Goal: Use online tool/utility: Use online tool/utility

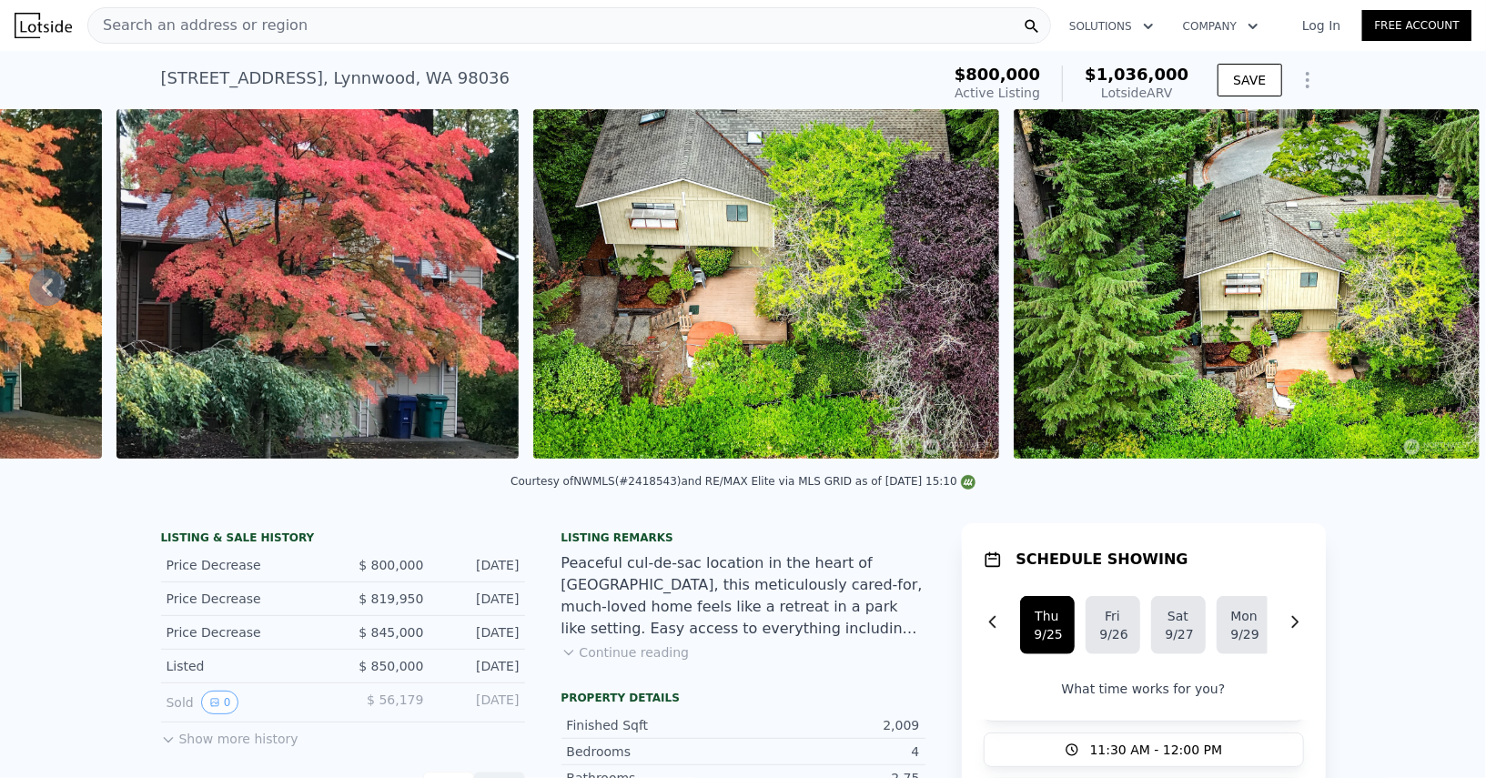
click at [457, 18] on div "Search an address or region" at bounding box center [568, 25] width 963 height 36
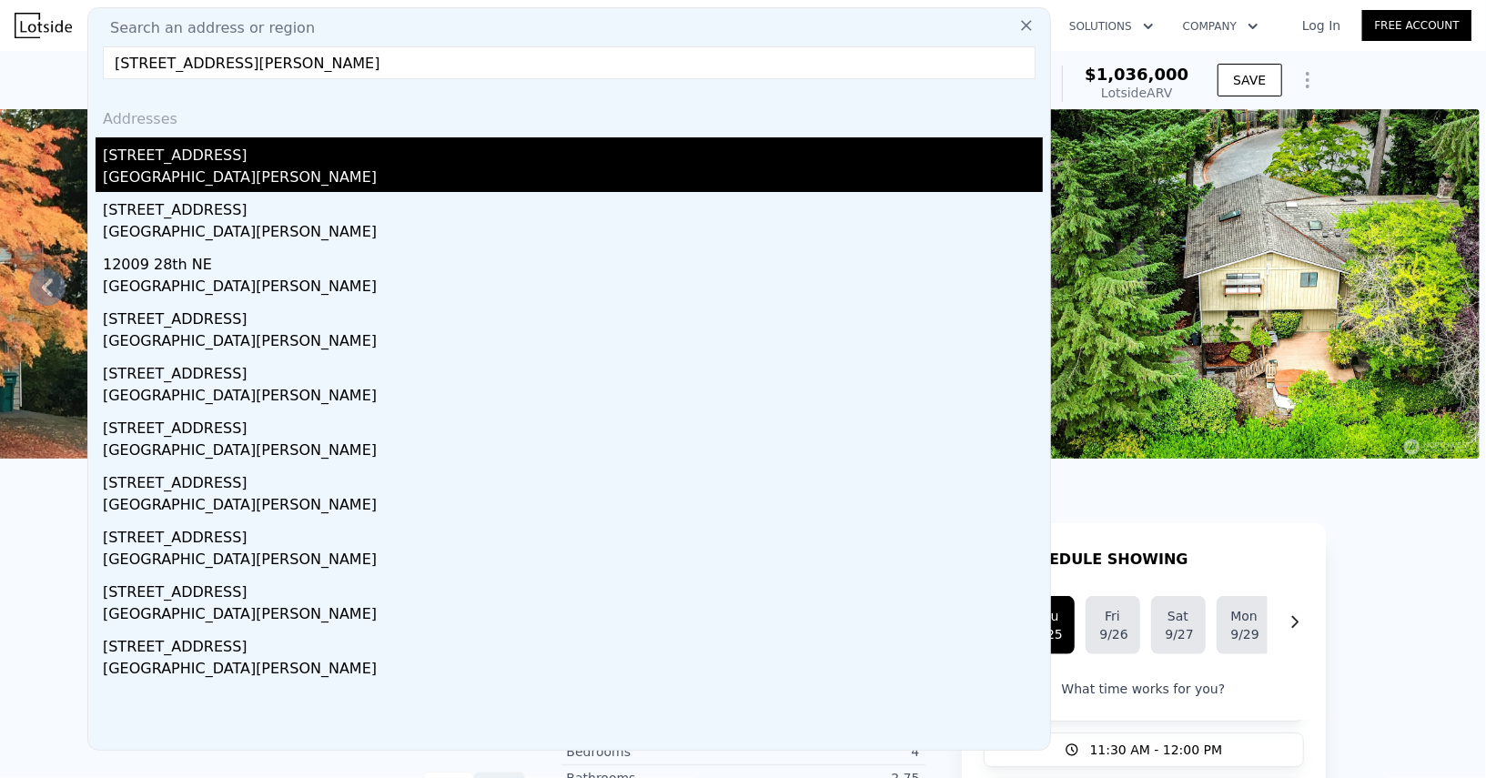
type input "[STREET_ADDRESS][PERSON_NAME]"
click at [224, 159] on div "[STREET_ADDRESS]" at bounding box center [573, 151] width 940 height 29
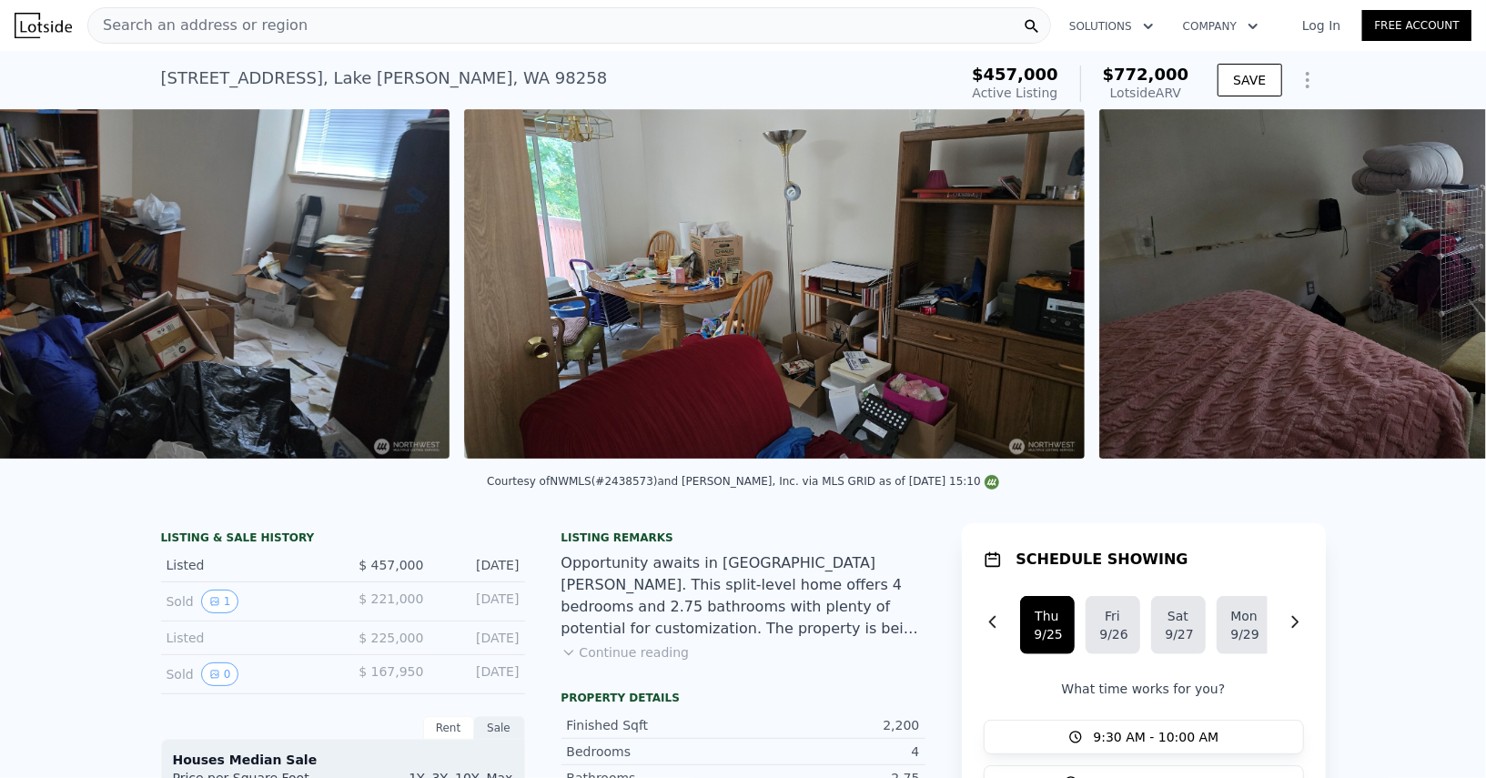
scroll to position [0, 5213]
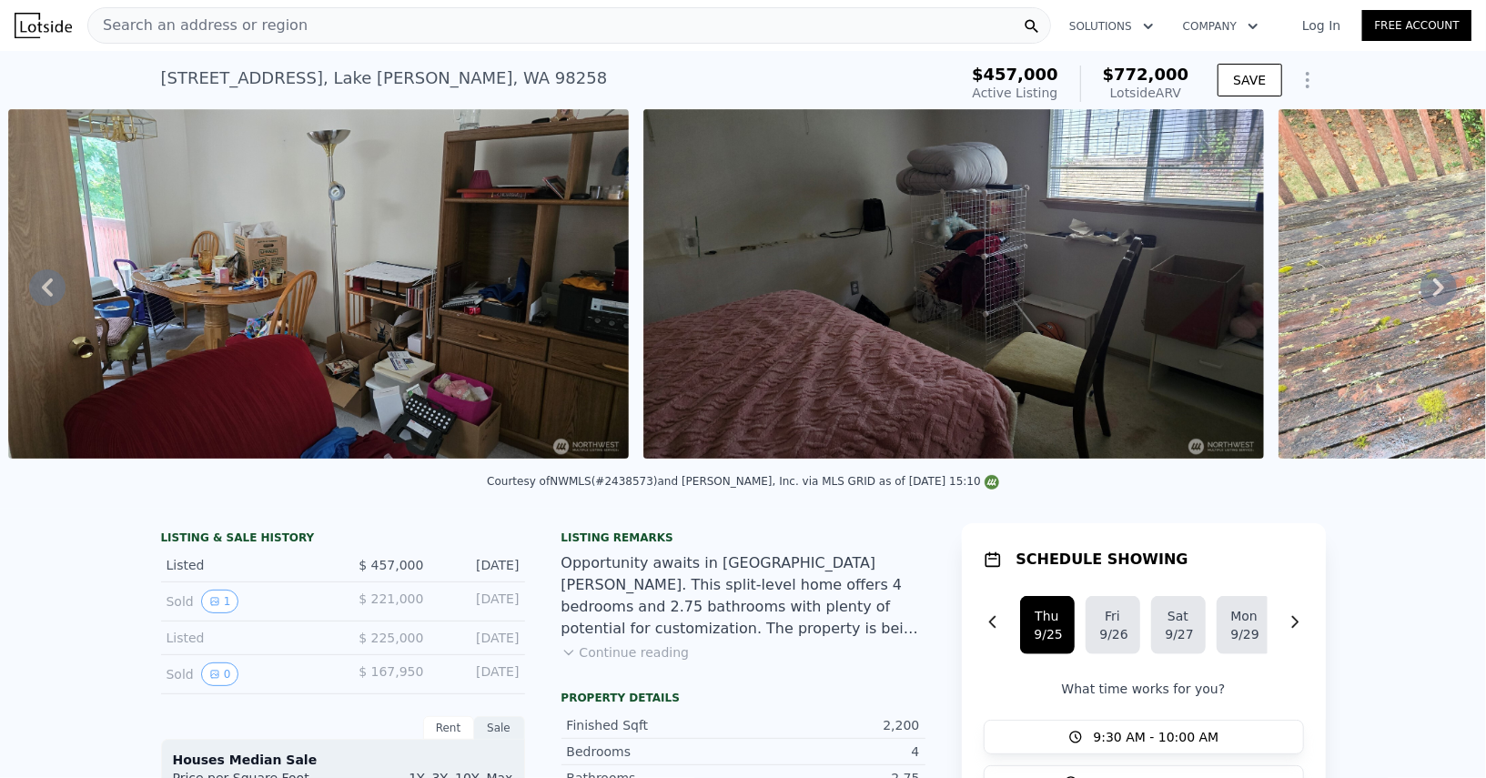
click at [1435, 280] on icon at bounding box center [1438, 287] width 11 height 18
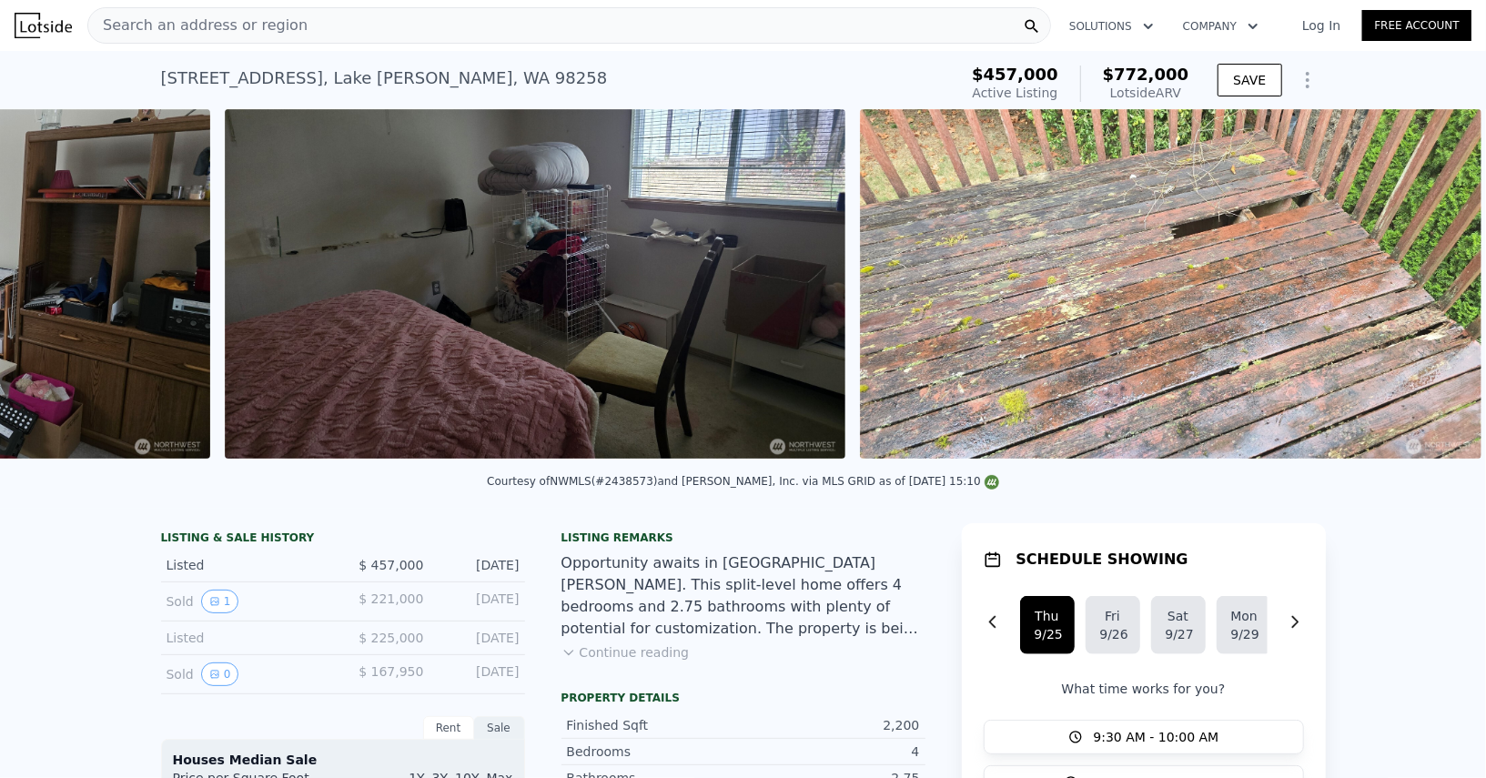
click at [1435, 280] on img at bounding box center [1170, 283] width 620 height 349
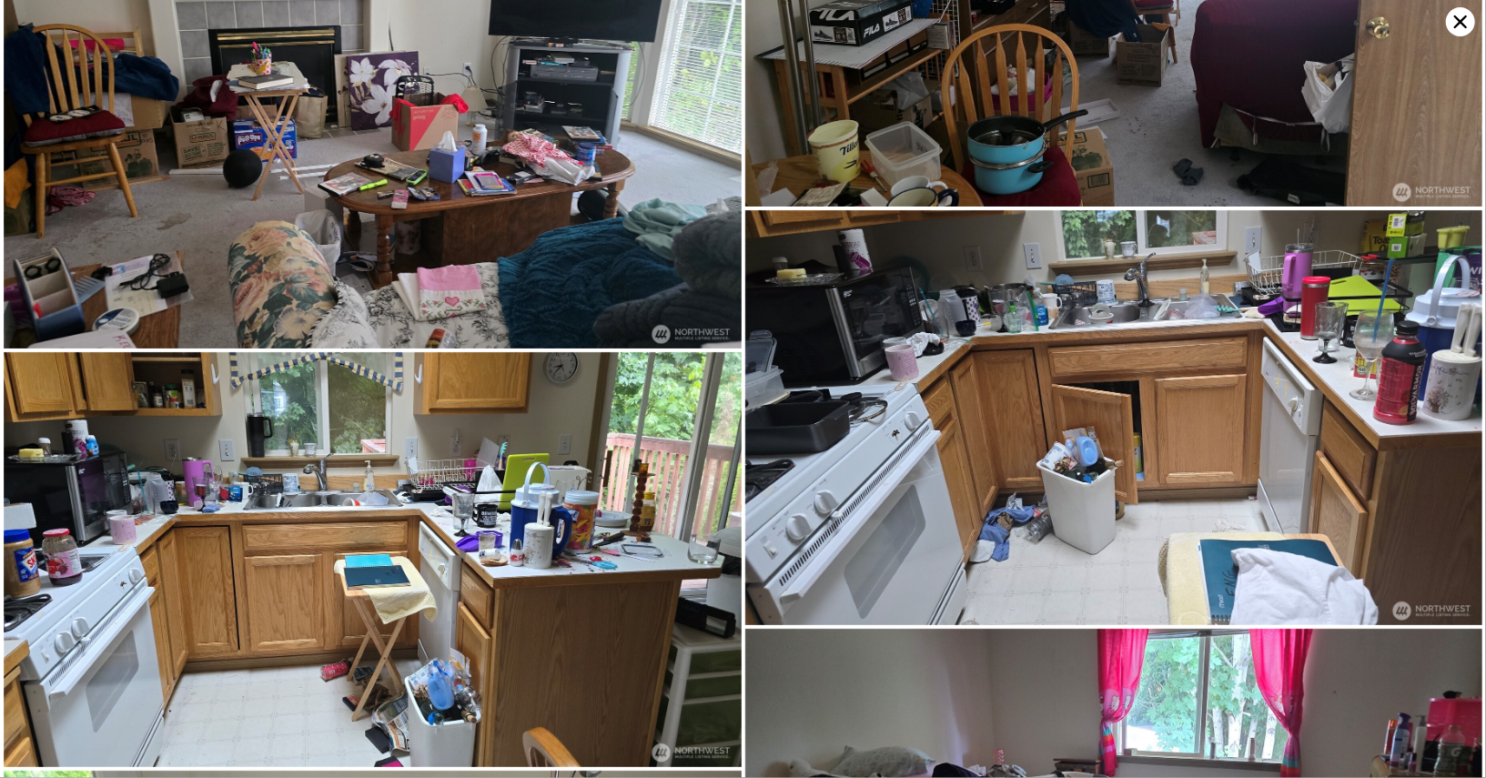
scroll to position [628, 0]
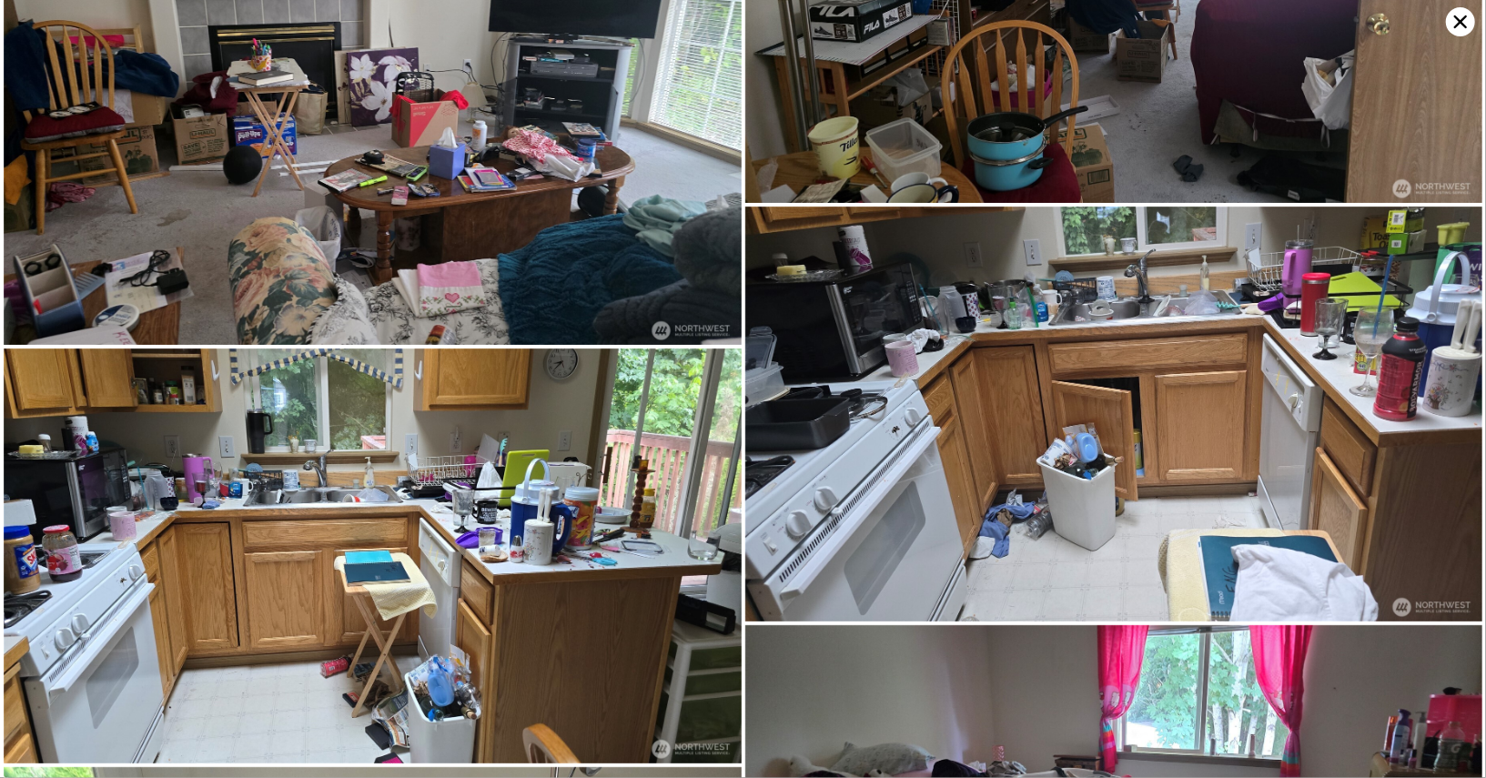
click at [1446, 17] on icon at bounding box center [1460, 21] width 29 height 29
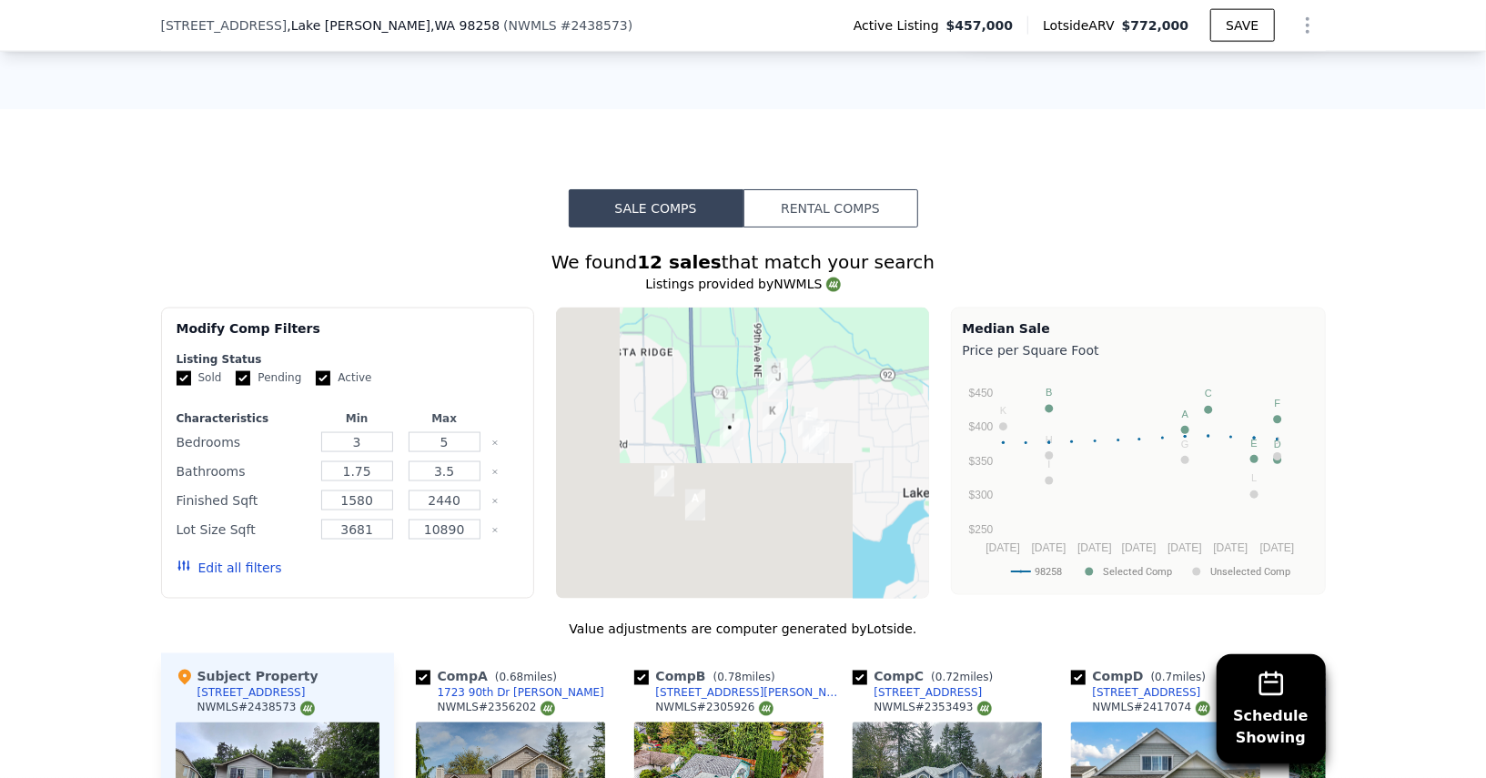
scroll to position [1613, 0]
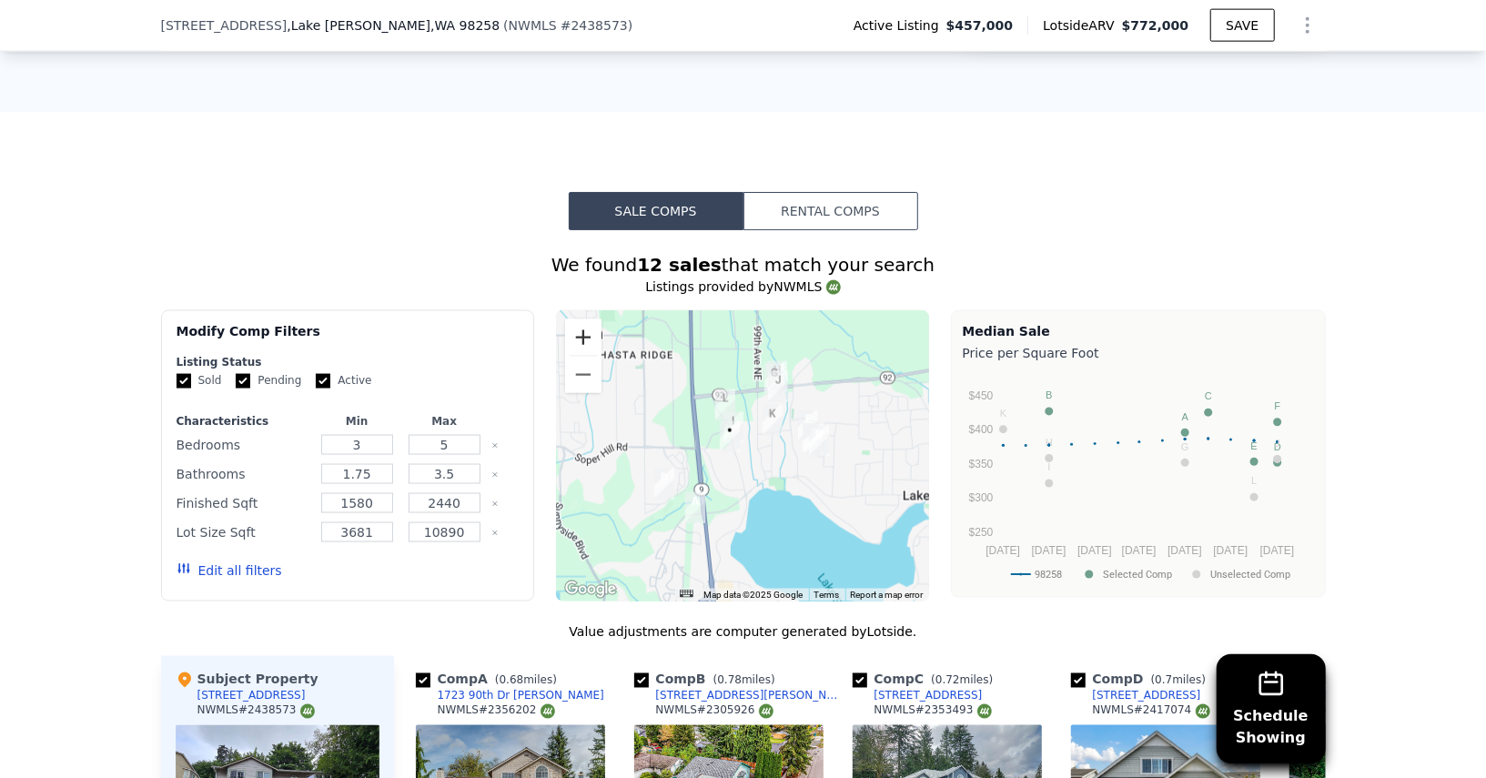
click at [589, 319] on button "Zoom in" at bounding box center [583, 337] width 36 height 36
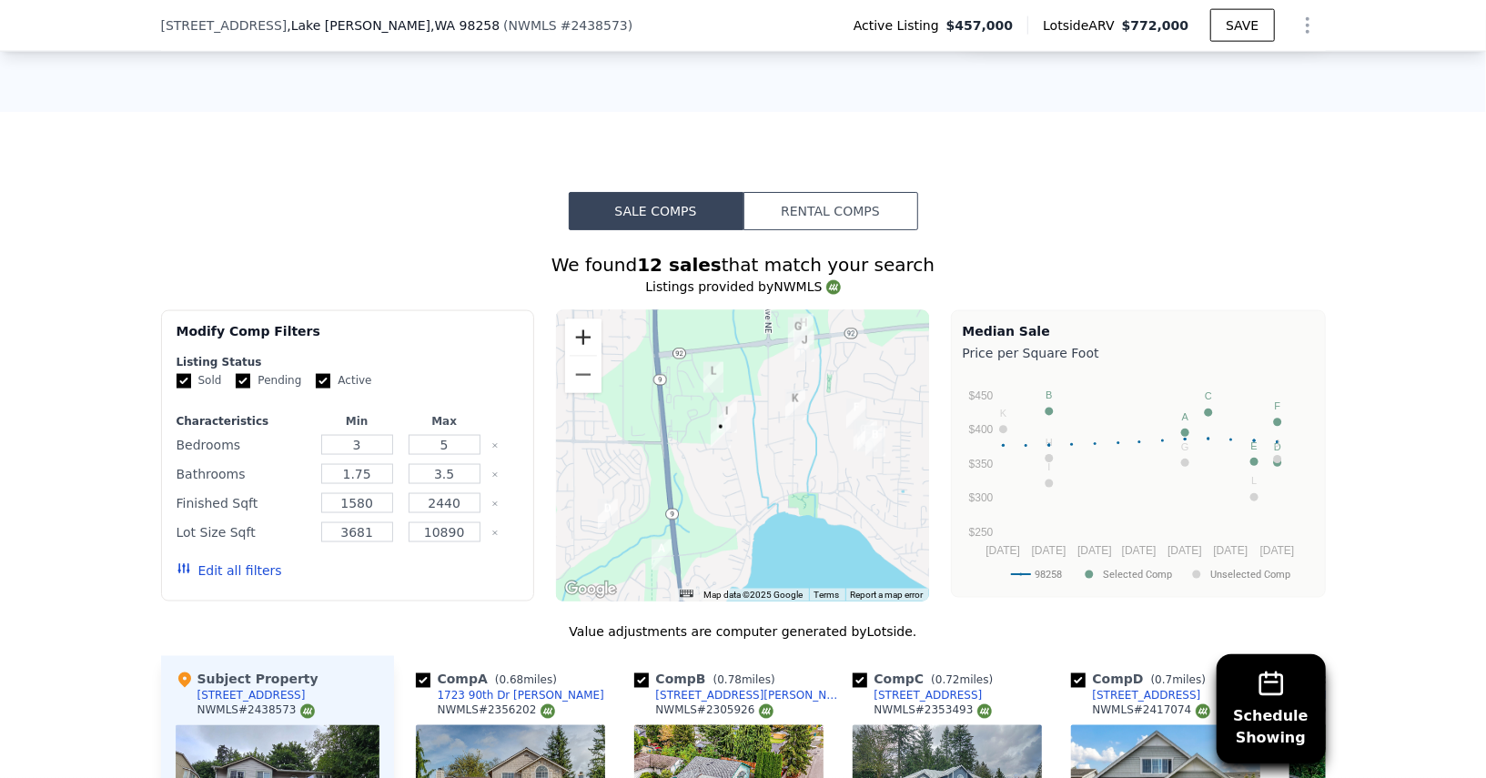
click at [589, 319] on button "Zoom in" at bounding box center [583, 337] width 36 height 36
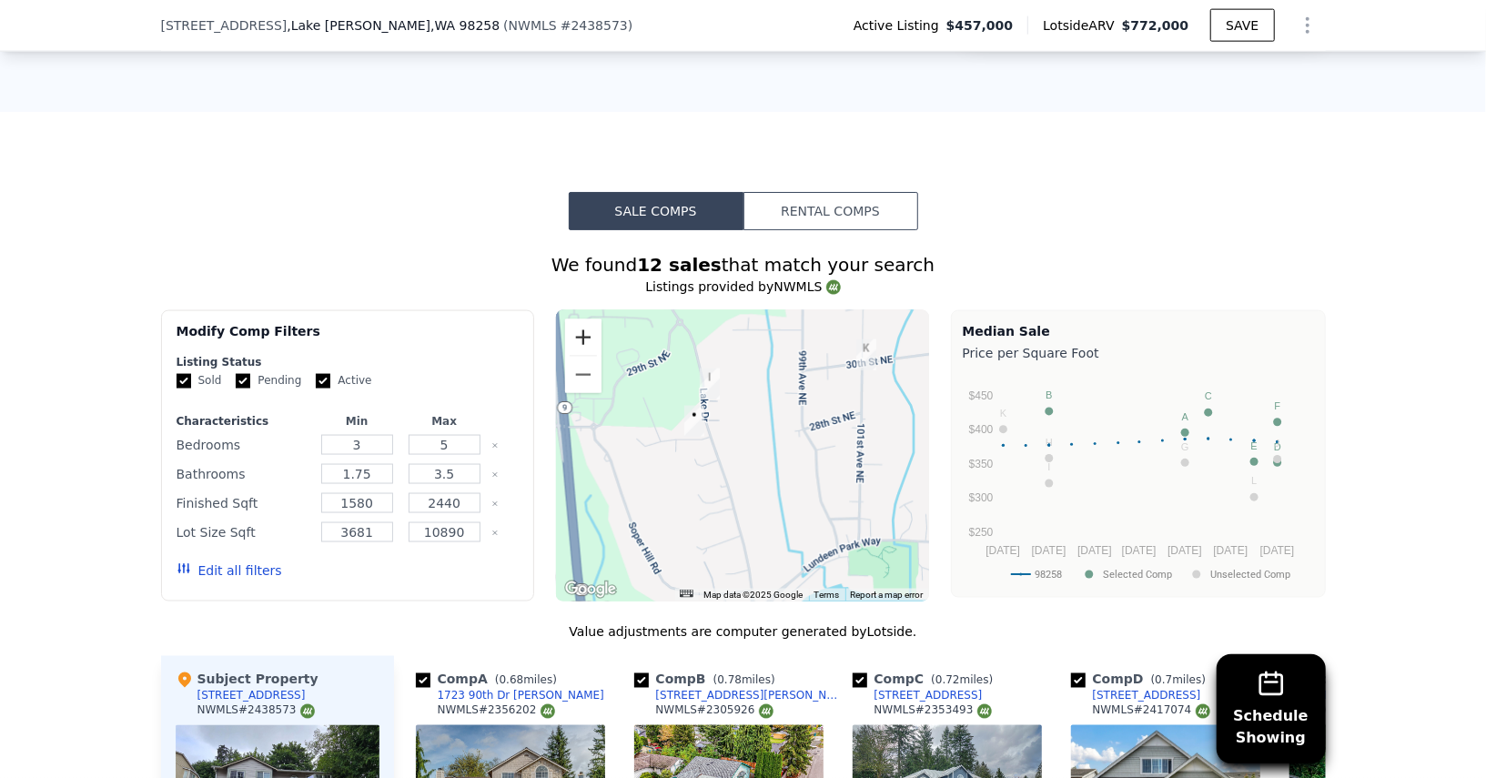
click at [589, 319] on button "Zoom in" at bounding box center [583, 337] width 36 height 36
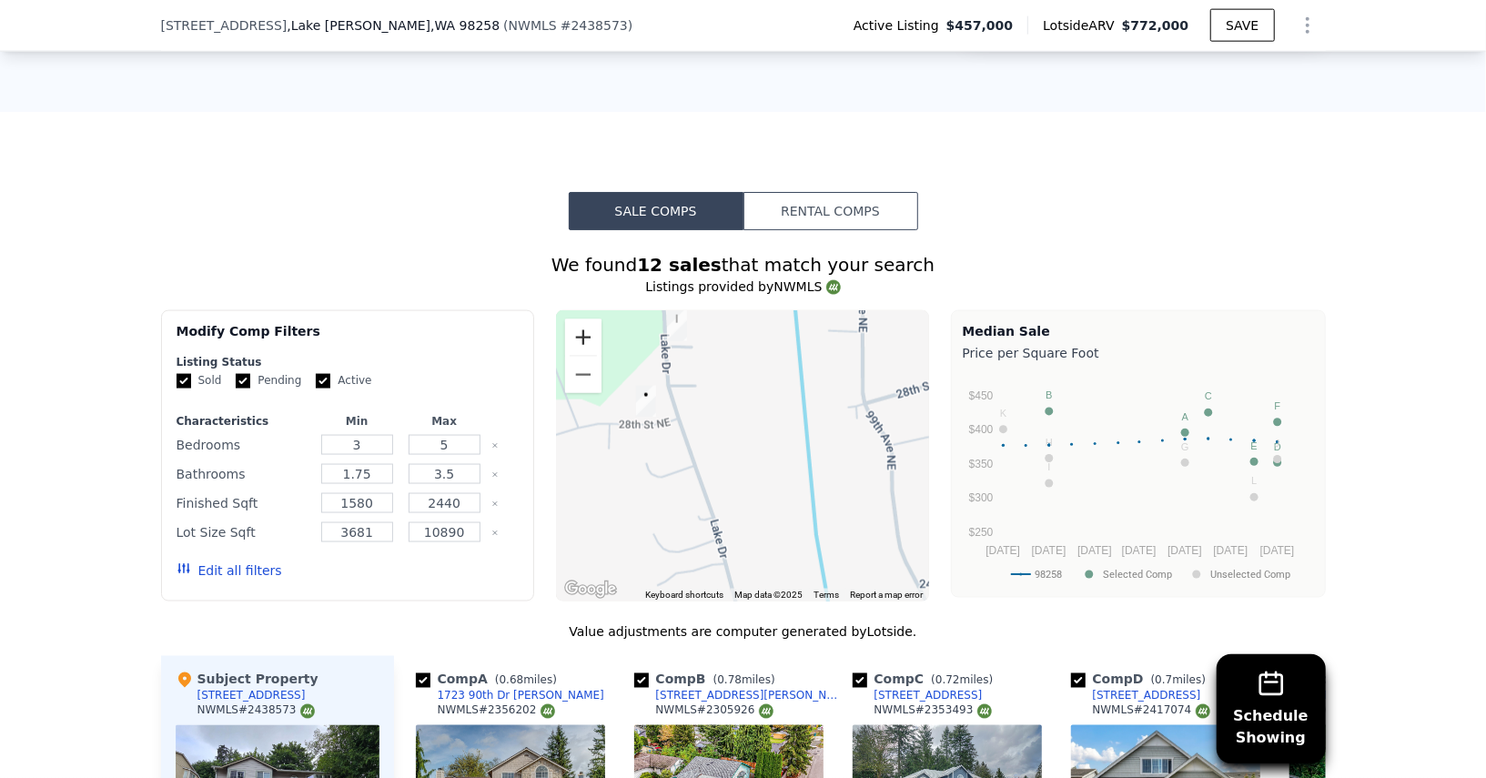
click at [589, 319] on button "Zoom in" at bounding box center [583, 337] width 36 height 36
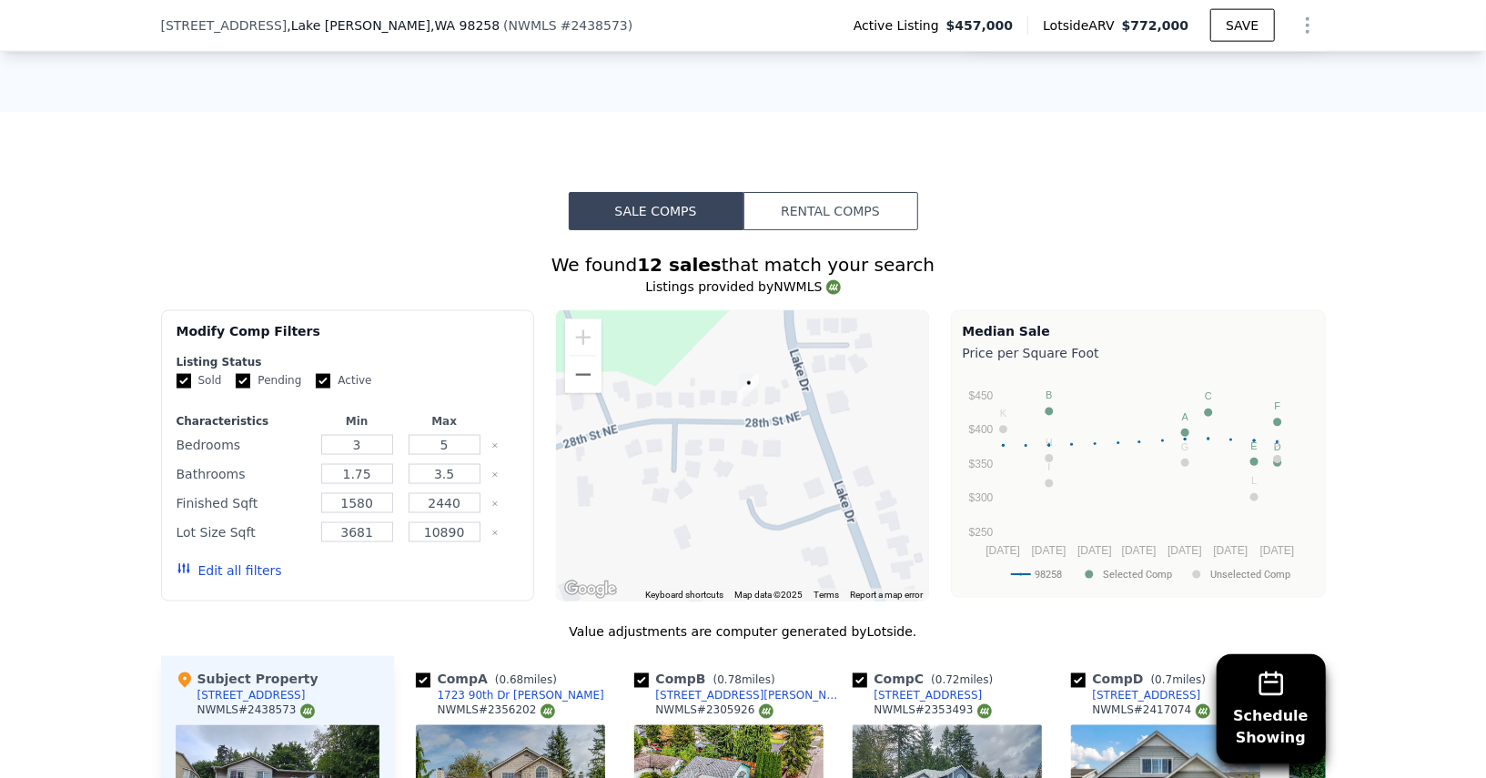
drag, startPoint x: 655, startPoint y: 358, endPoint x: 856, endPoint y: 387, distance: 203.1
click at [856, 387] on div at bounding box center [742, 455] width 373 height 291
click at [588, 357] on button "Zoom out" at bounding box center [583, 375] width 36 height 36
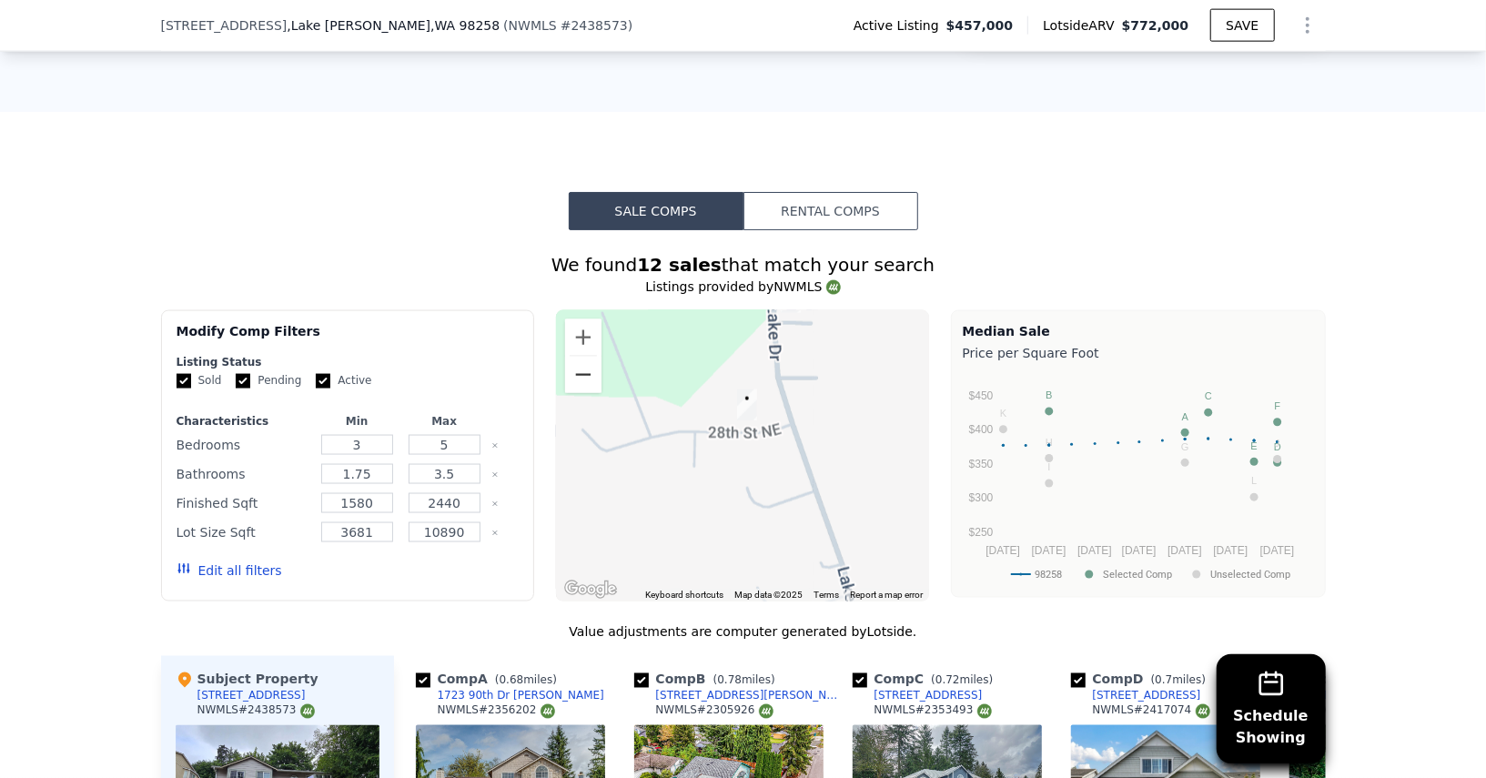
click at [588, 357] on button "Zoom out" at bounding box center [583, 375] width 36 height 36
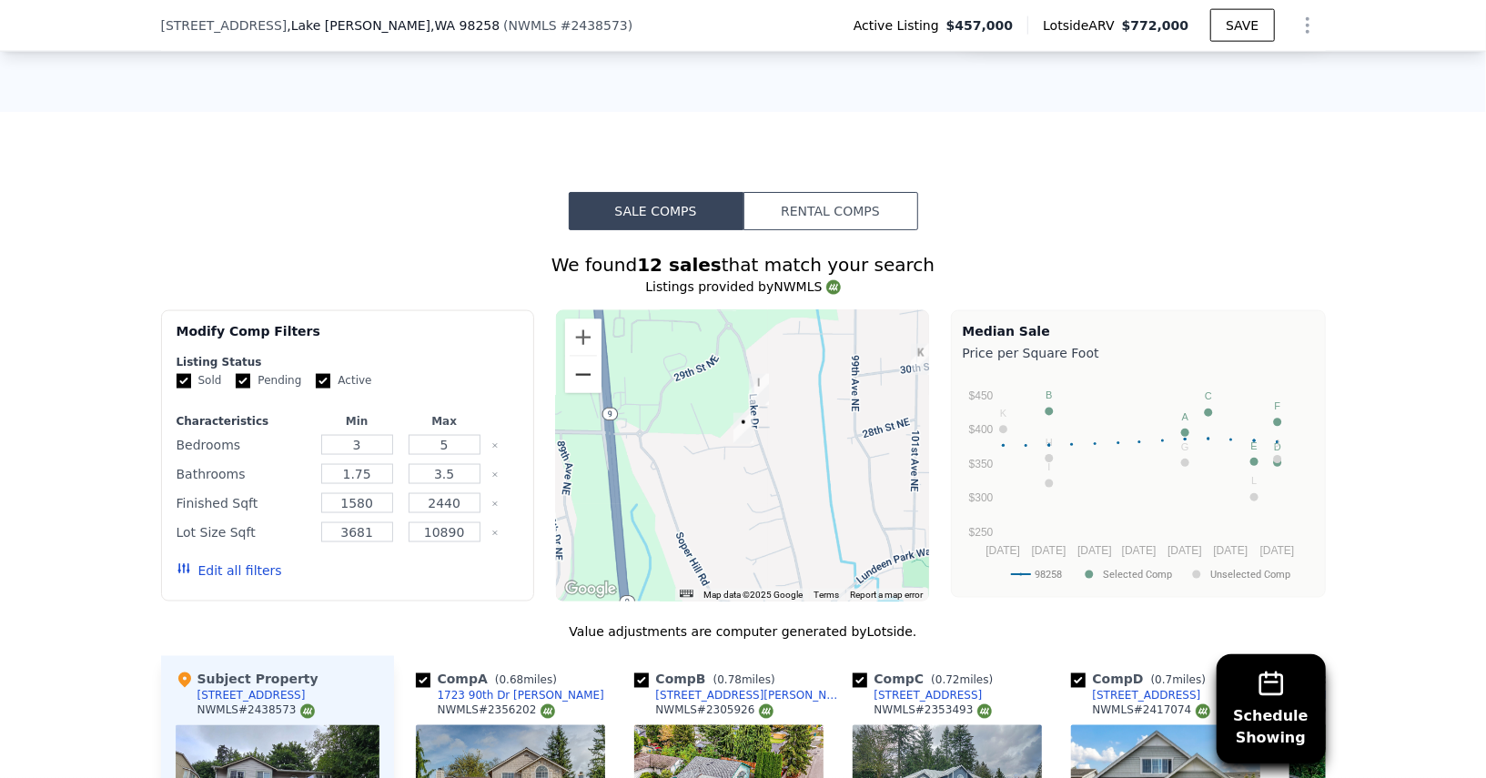
click at [588, 357] on button "Zoom out" at bounding box center [583, 375] width 36 height 36
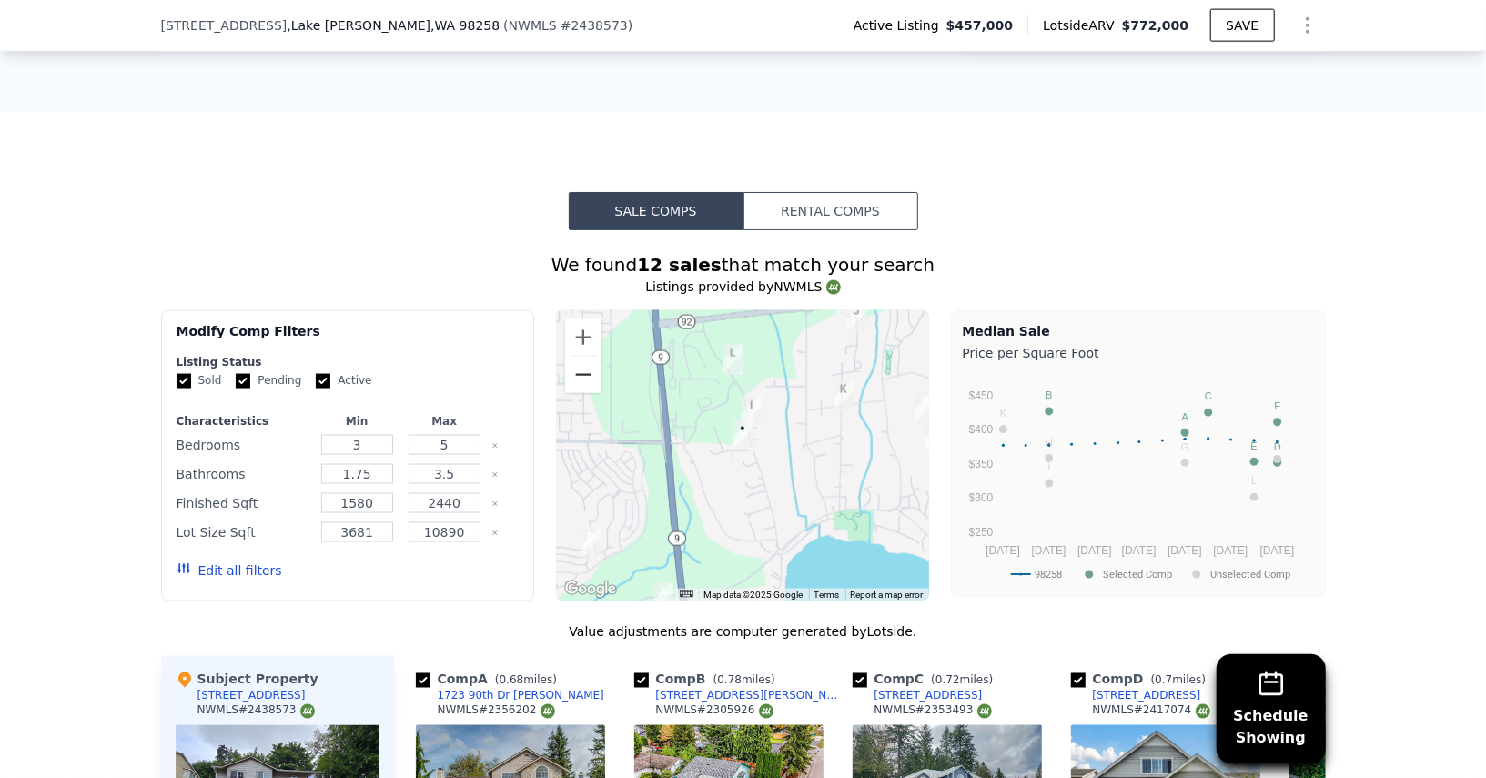
click at [588, 357] on button "Zoom out" at bounding box center [583, 375] width 36 height 36
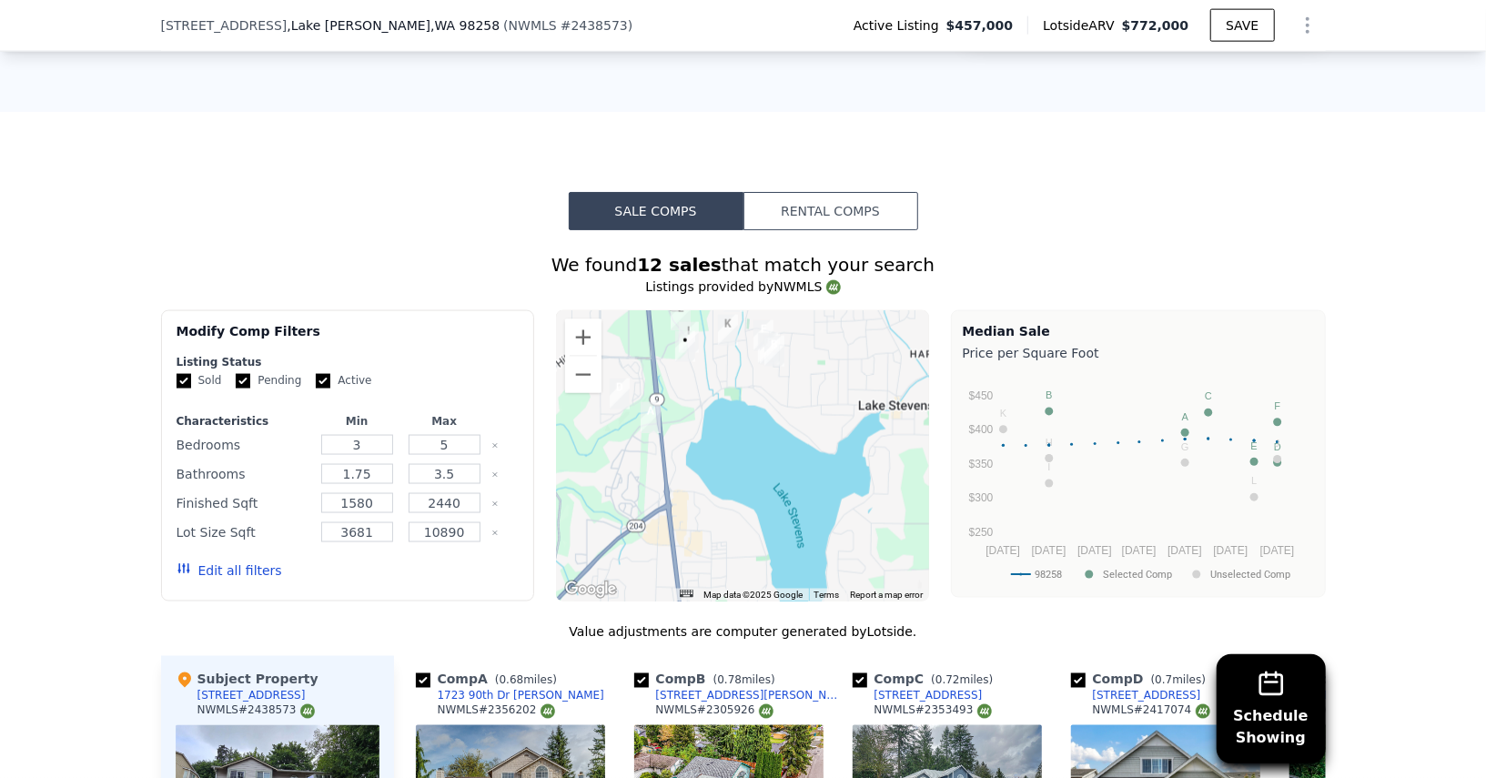
drag, startPoint x: 712, startPoint y: 427, endPoint x: 660, endPoint y: 318, distance: 120.0
click at [660, 318] on div at bounding box center [742, 455] width 373 height 291
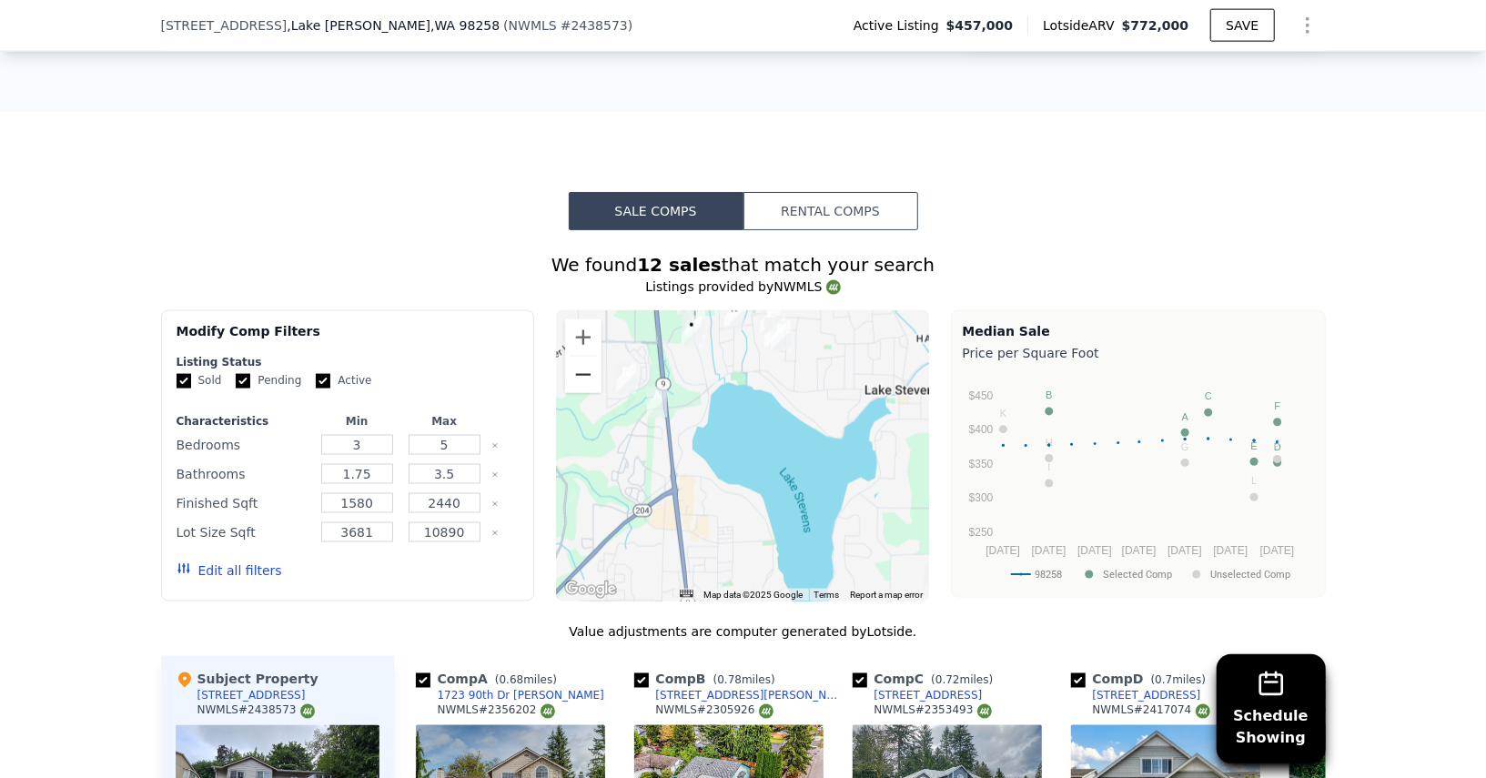
click at [586, 357] on button "Zoom out" at bounding box center [583, 375] width 36 height 36
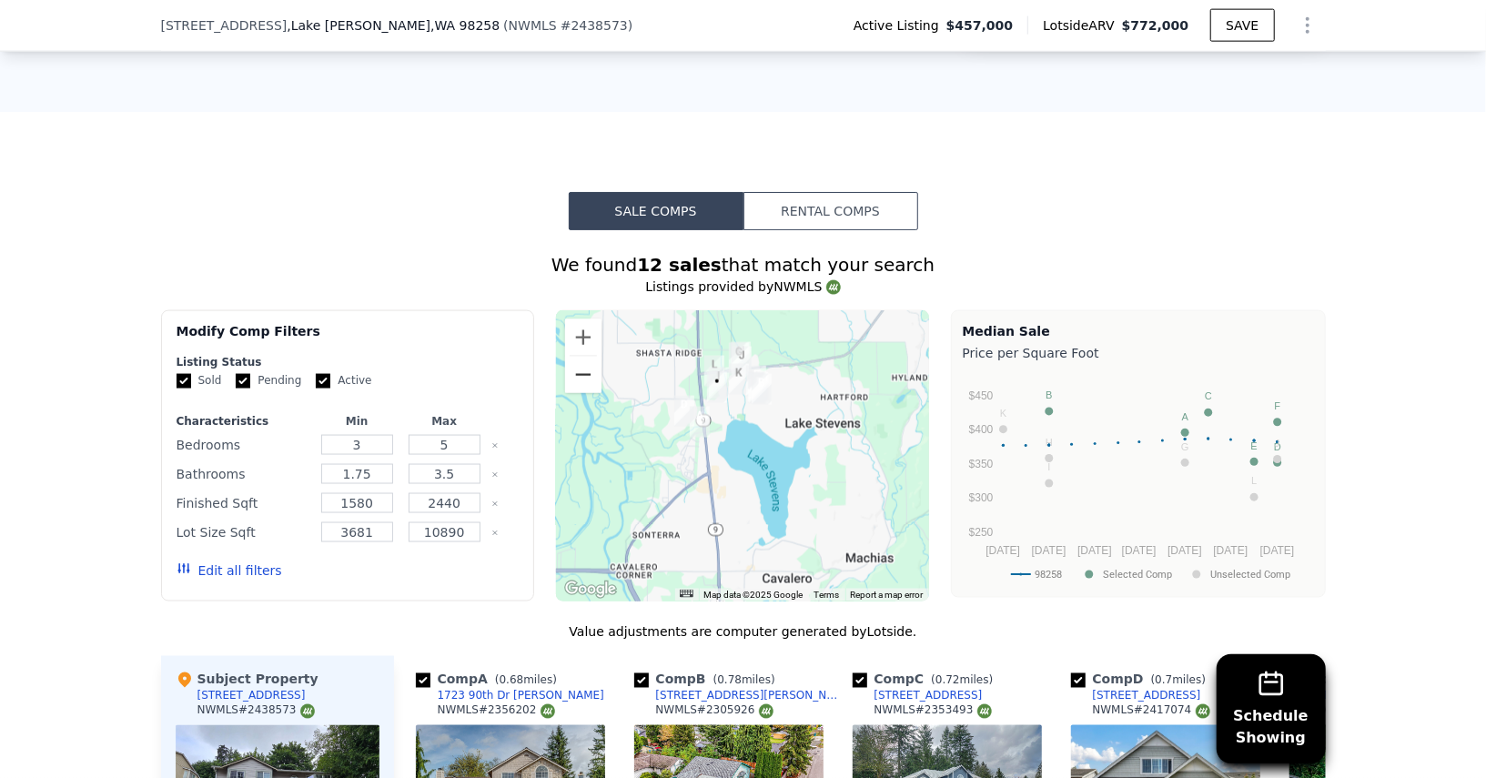
click at [586, 357] on button "Zoom out" at bounding box center [583, 375] width 36 height 36
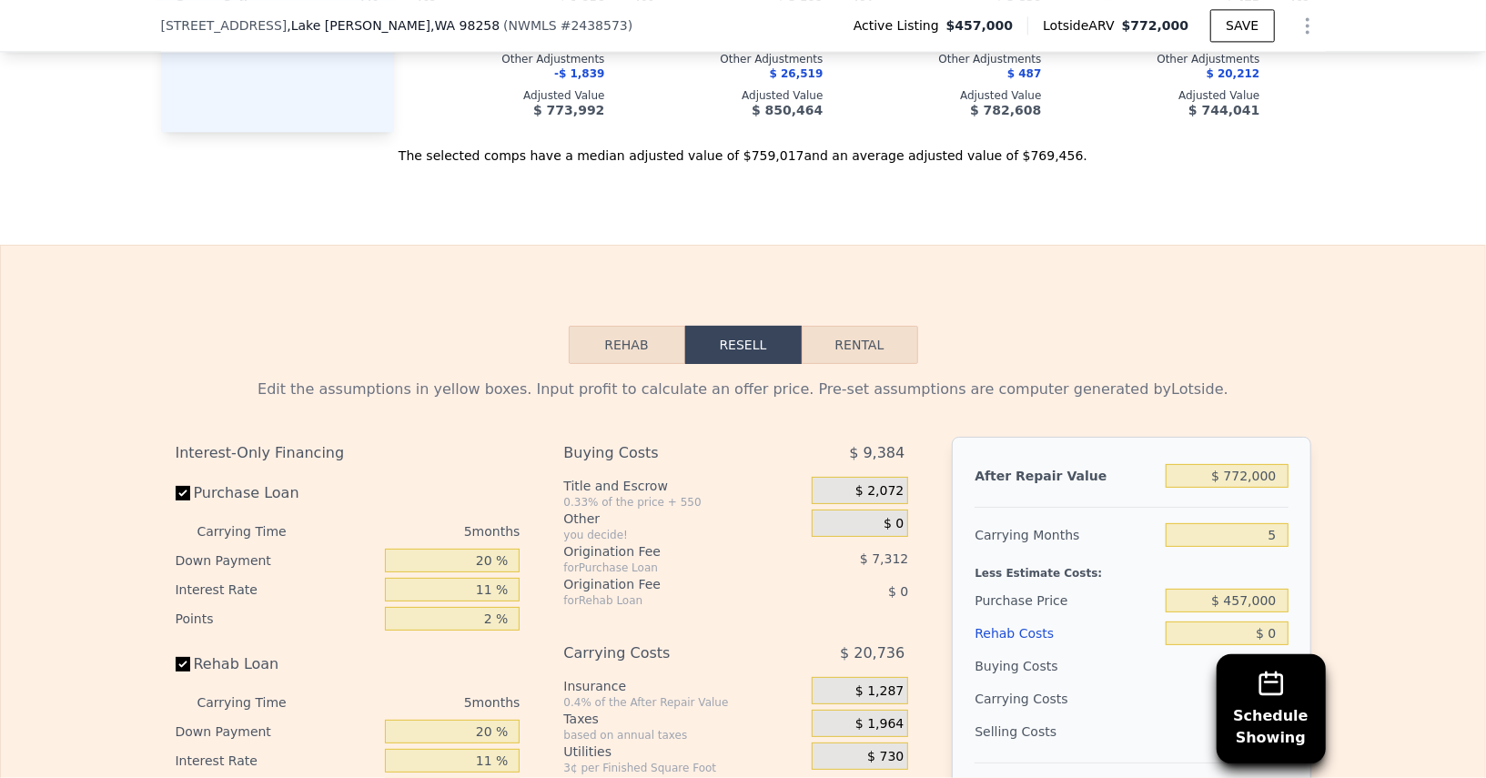
scroll to position [2784, 0]
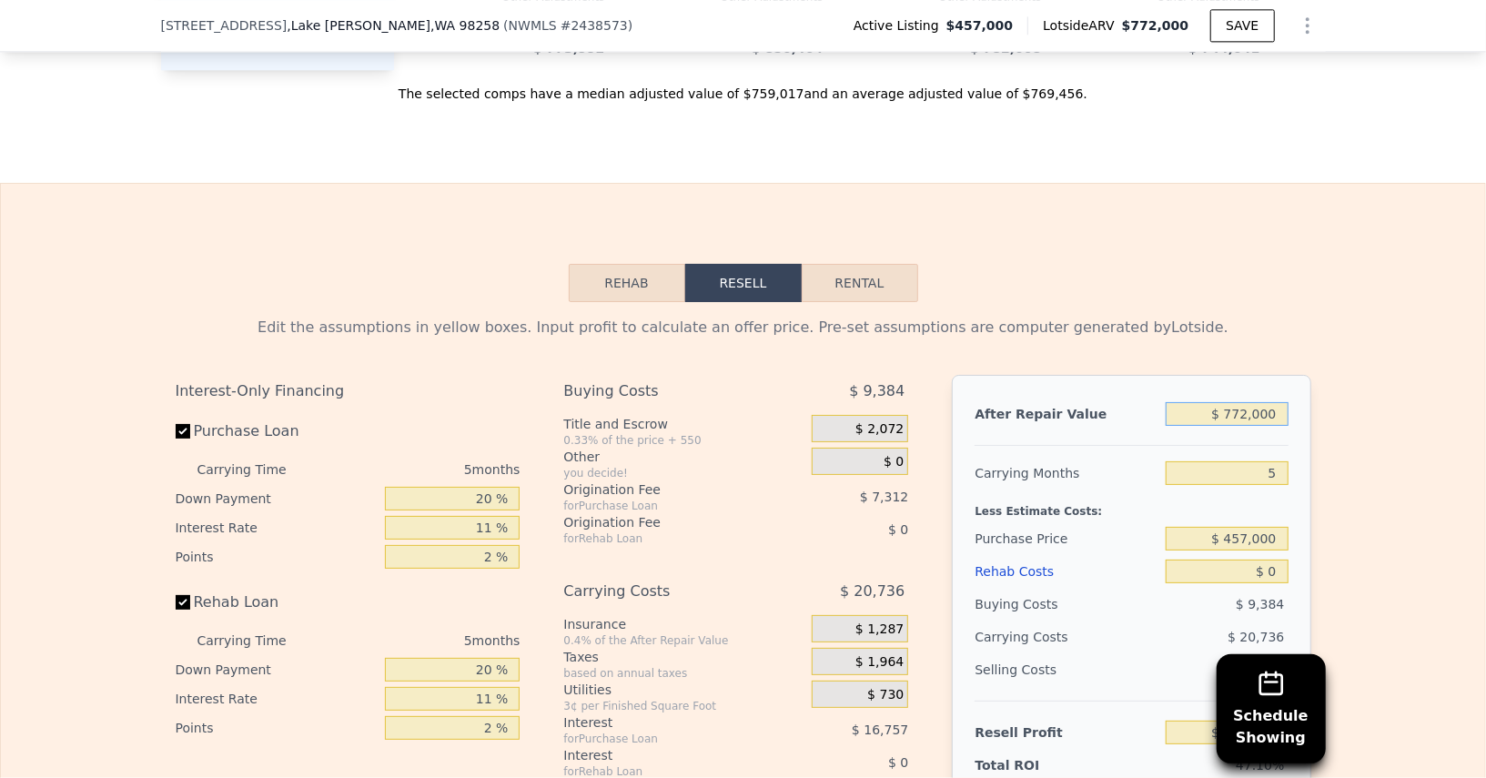
click at [1232, 402] on input "$ 772,000" at bounding box center [1226, 414] width 122 height 24
type input "$ 77"
type input "-$ 486,311"
type input "$ 775"
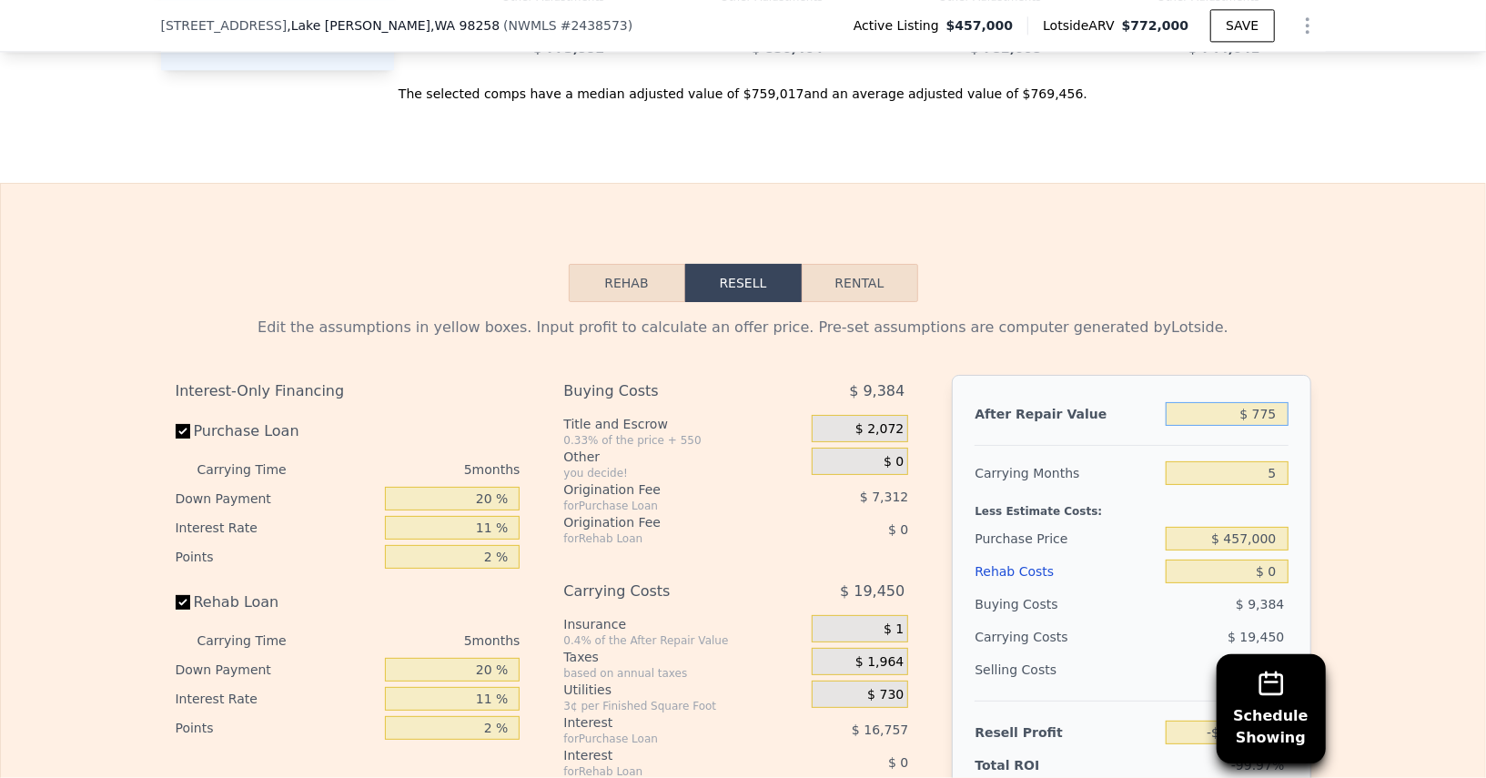
type input "-$ 485,664"
type input "$ 7,750"
type input "-$ 479,198"
type input "$ 775,000"
type input "$ 232,199"
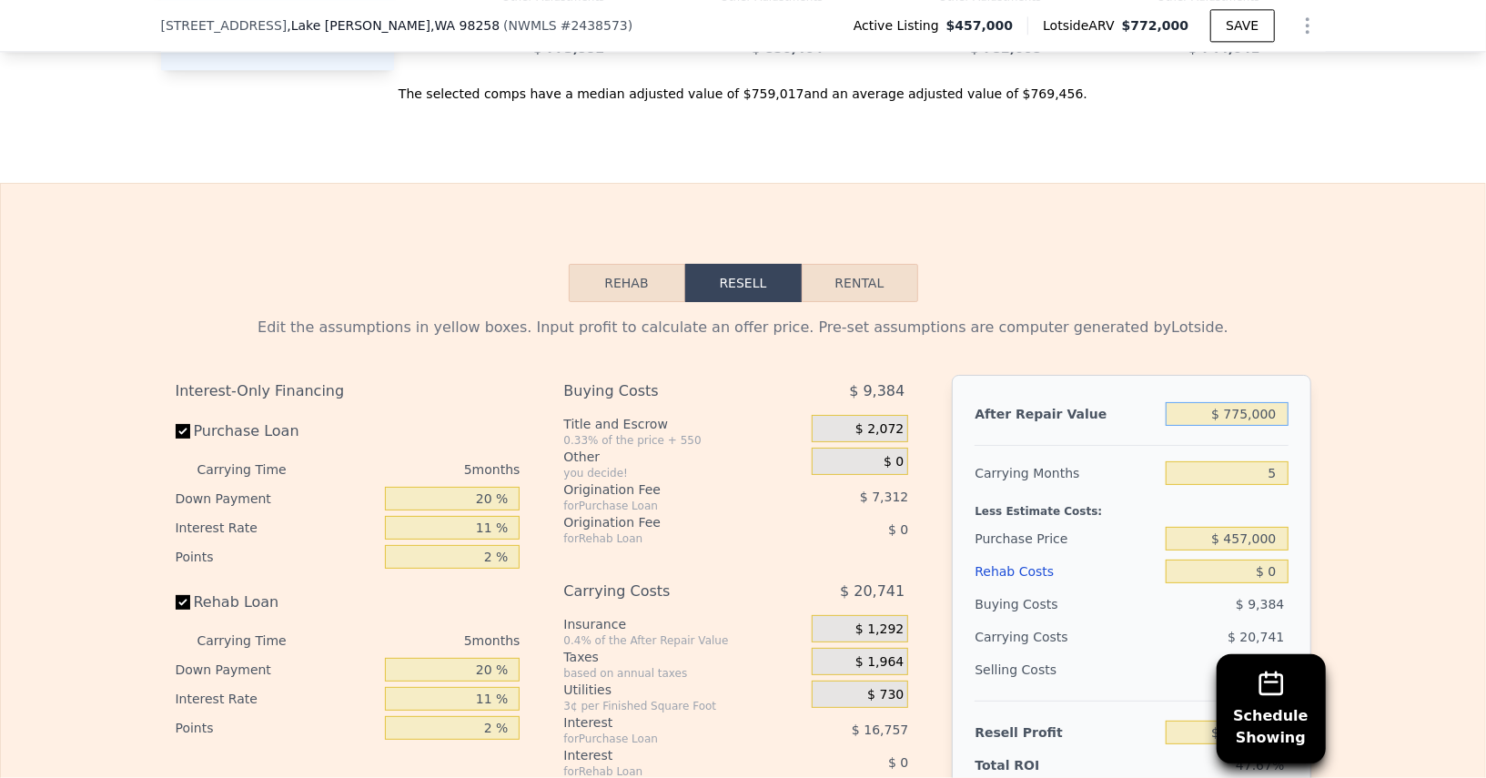
type input "$ 7,750,000"
type input "$ 6,699,442"
type input "$ 775,000"
type input "$ 232,199"
type input "$ 775,000"
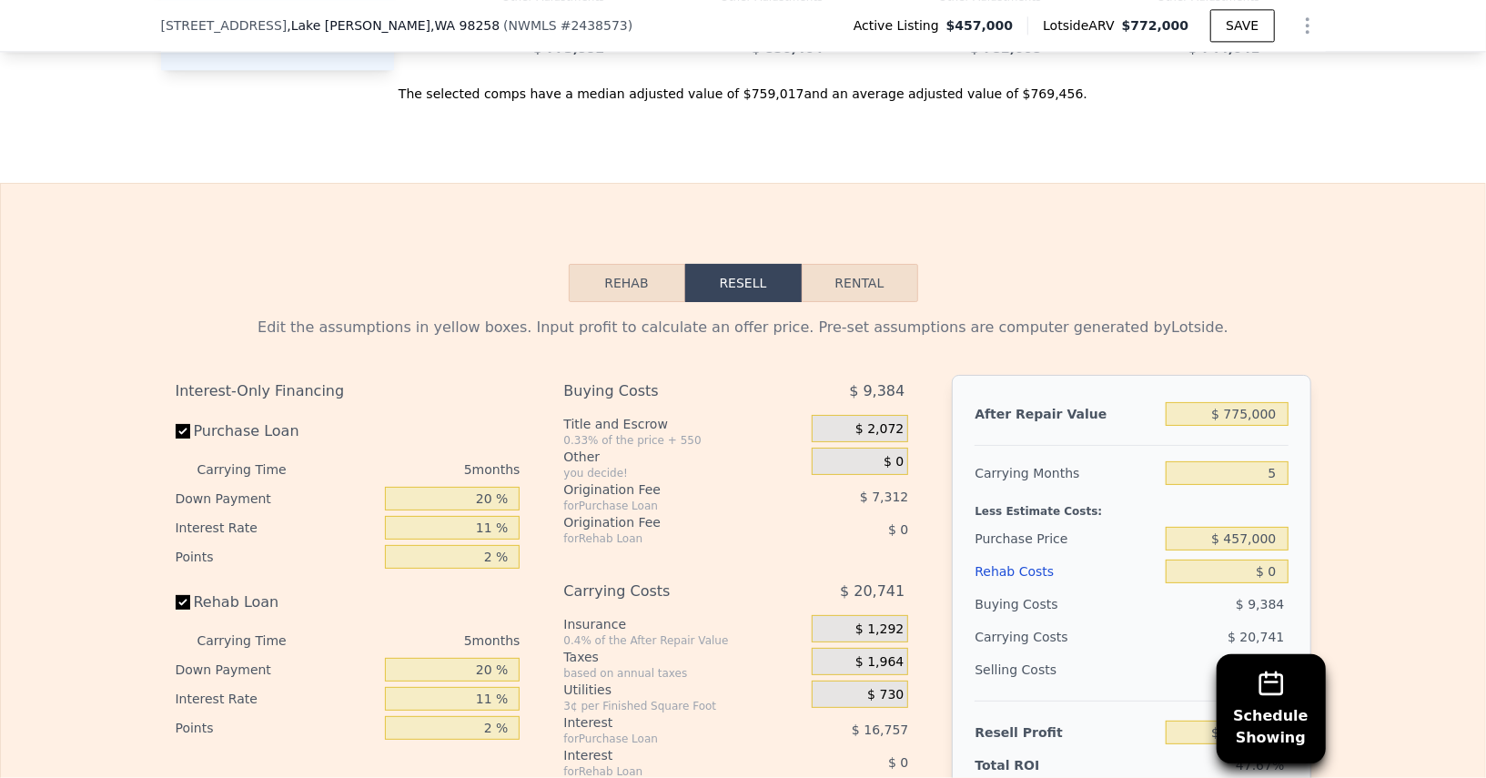
click at [1242, 489] on div "Less Estimate Costs:" at bounding box center [1130, 505] width 313 height 33
click at [1240, 527] on input "$ 457,000" at bounding box center [1226, 539] width 122 height 24
click at [1191, 555] on div "$ 0" at bounding box center [1226, 571] width 122 height 33
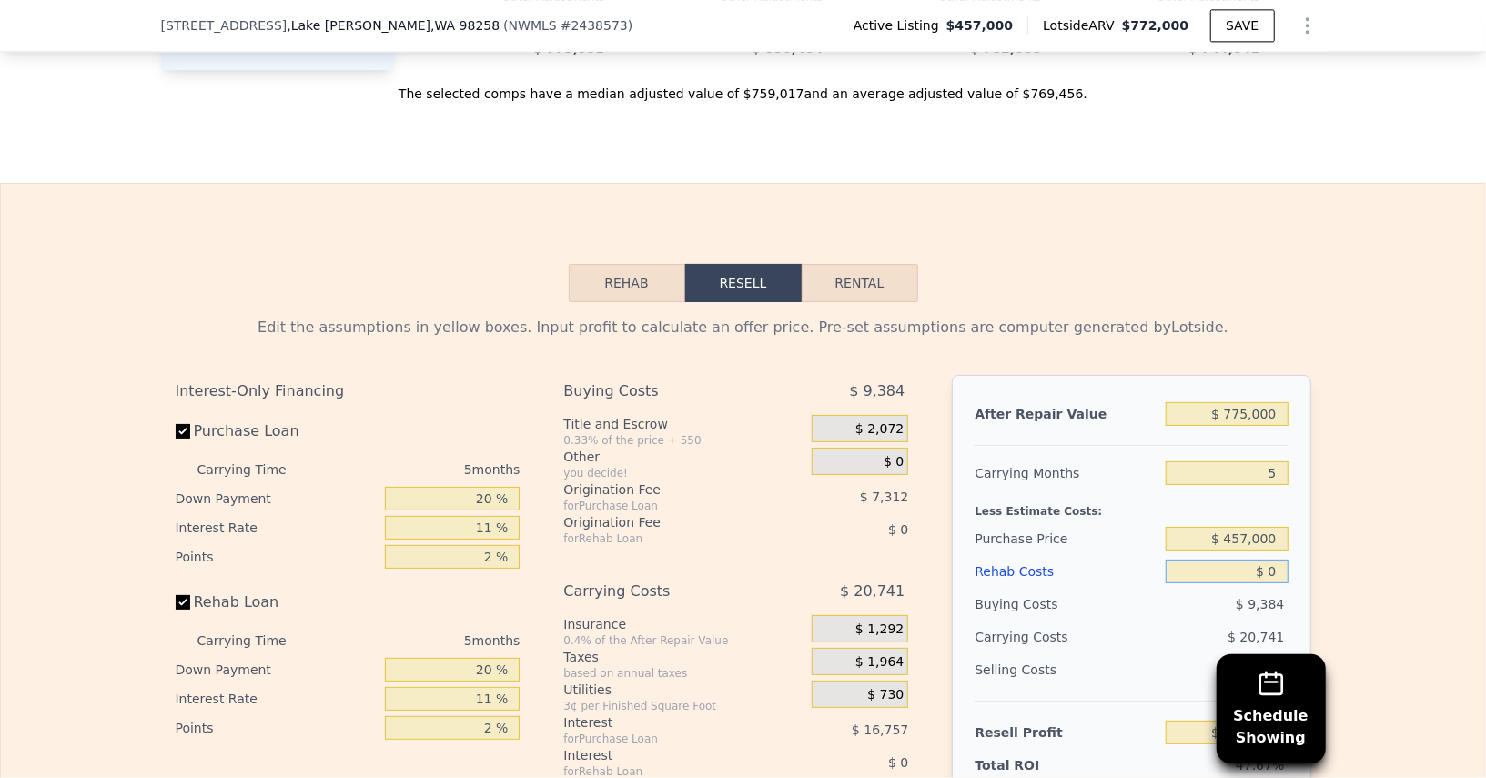
click at [1269, 559] on input "$ 0" at bounding box center [1226, 571] width 122 height 24
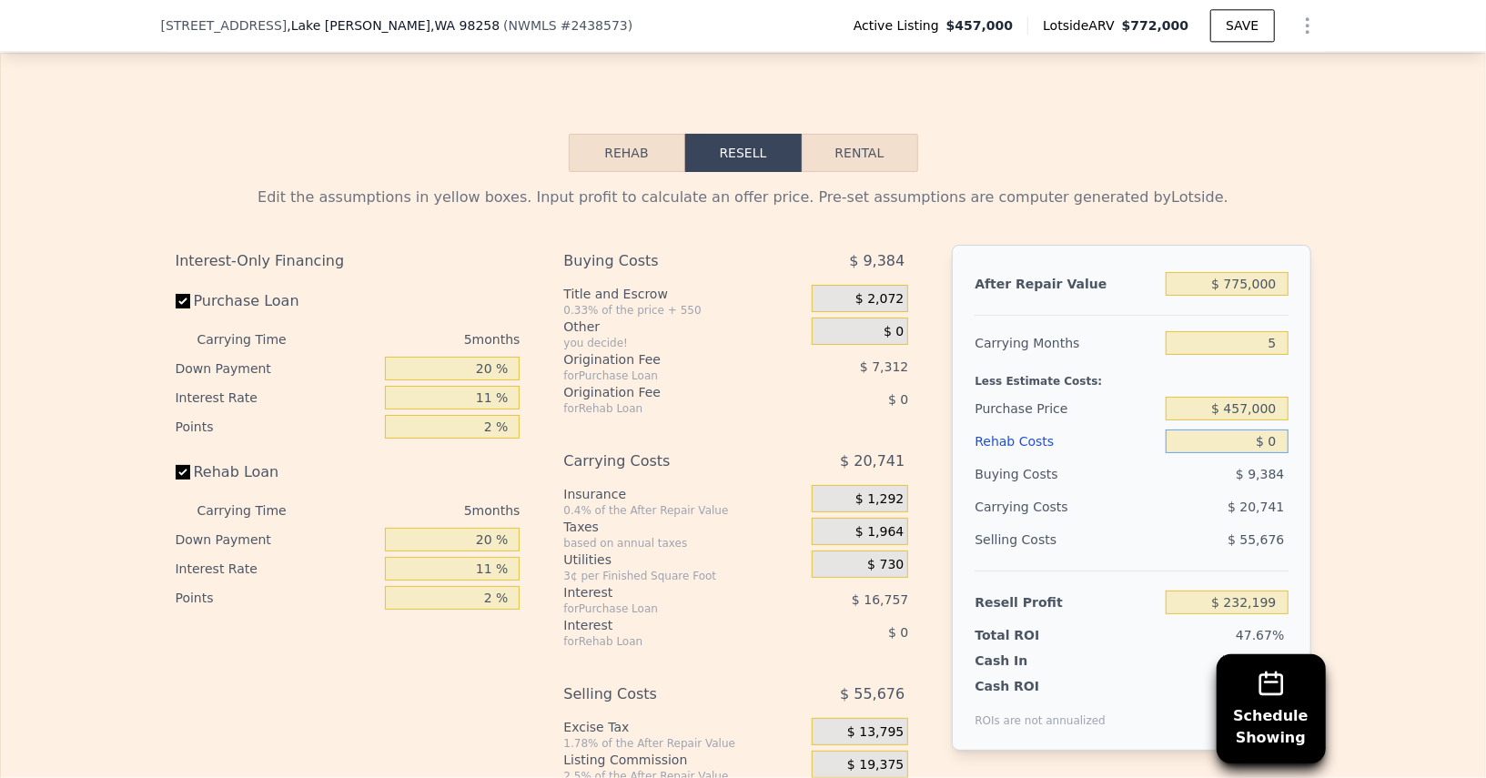
scroll to position [2917, 0]
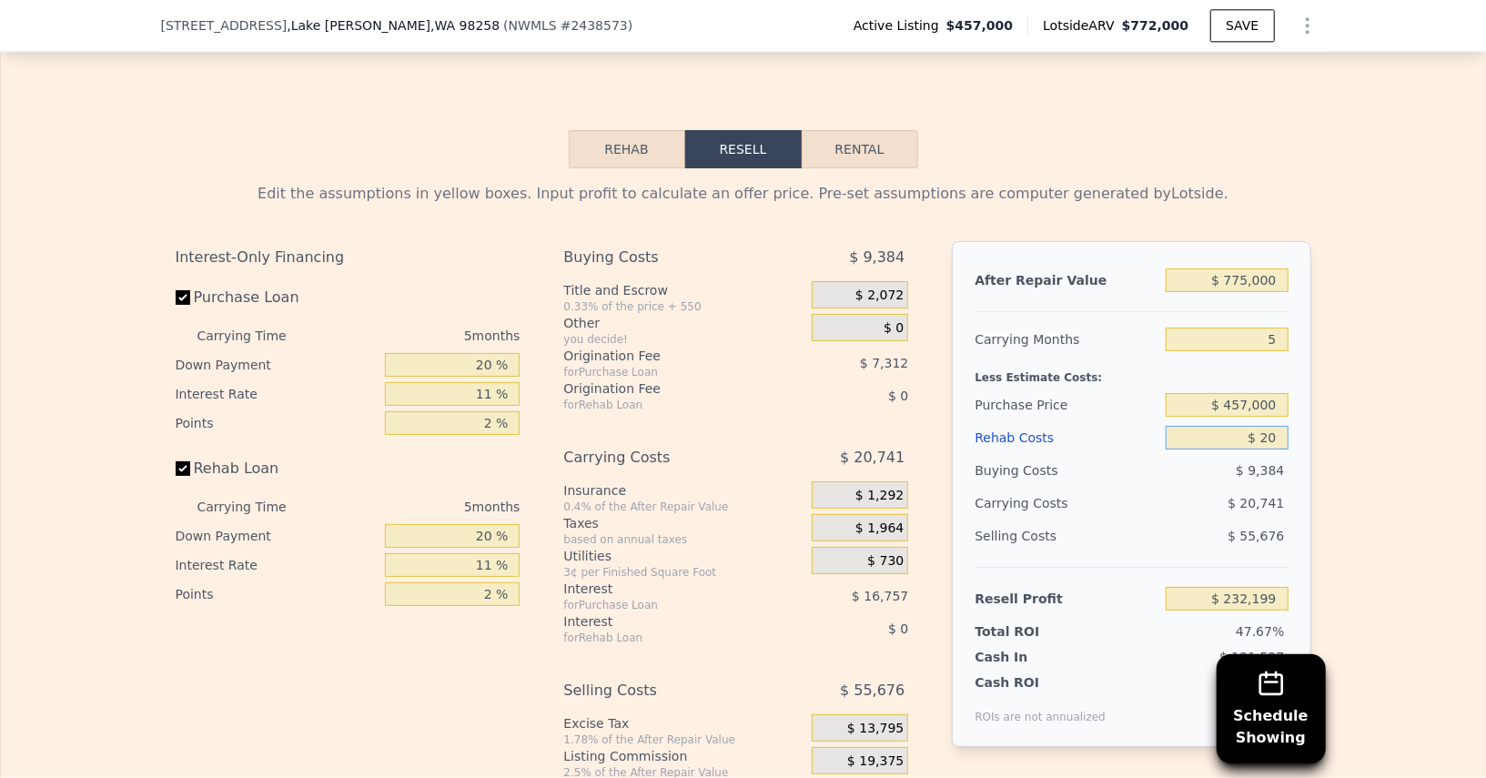
type input "$ 200"
type input "$ 231,991"
type input "$ 20,000"
type input "$ 211,144"
type input "$ 200,000"
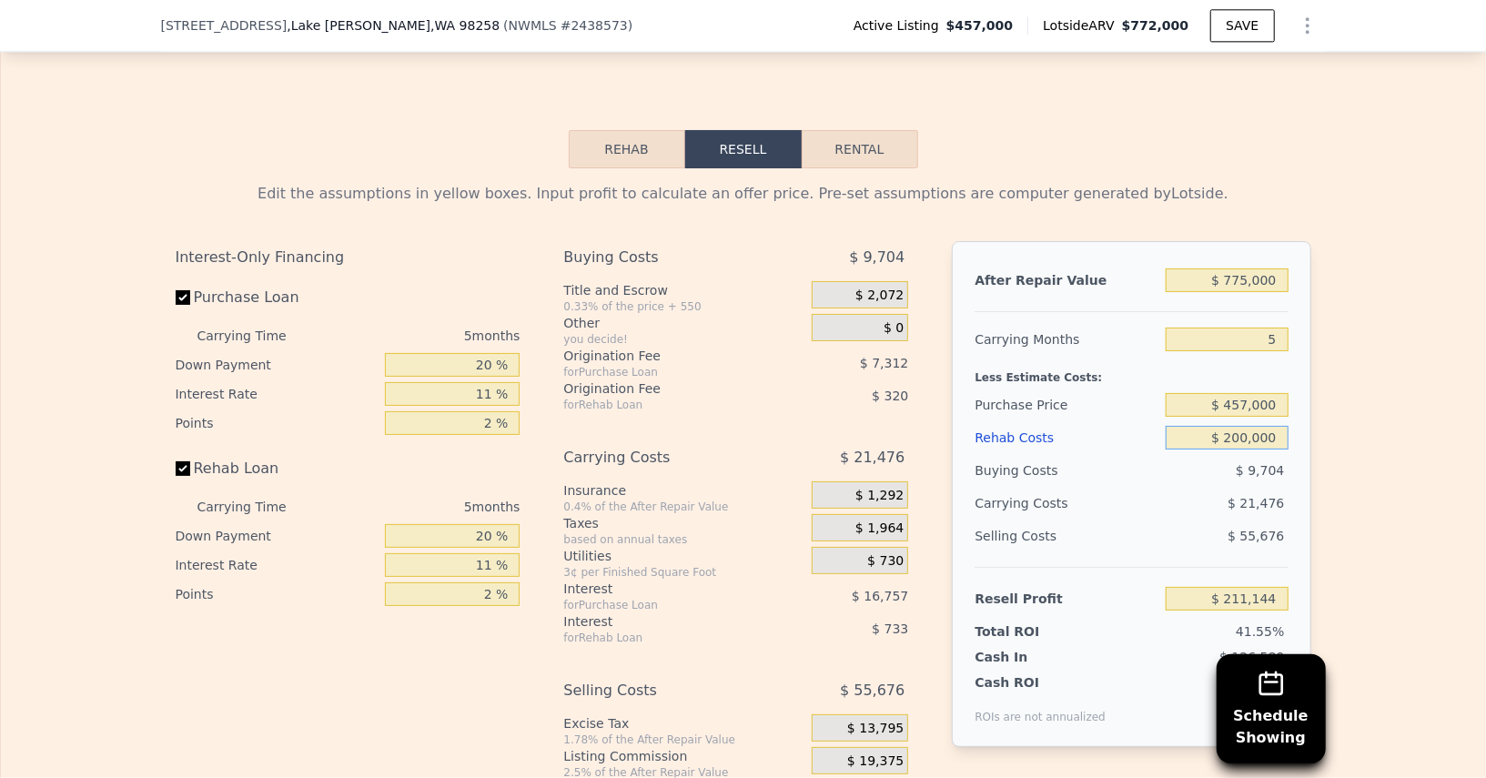
type input "$ 21,664"
type input "$ 2,000,000"
type input "-$ 1,873,136"
type input "$ 200,000"
type input "$ 21,664"
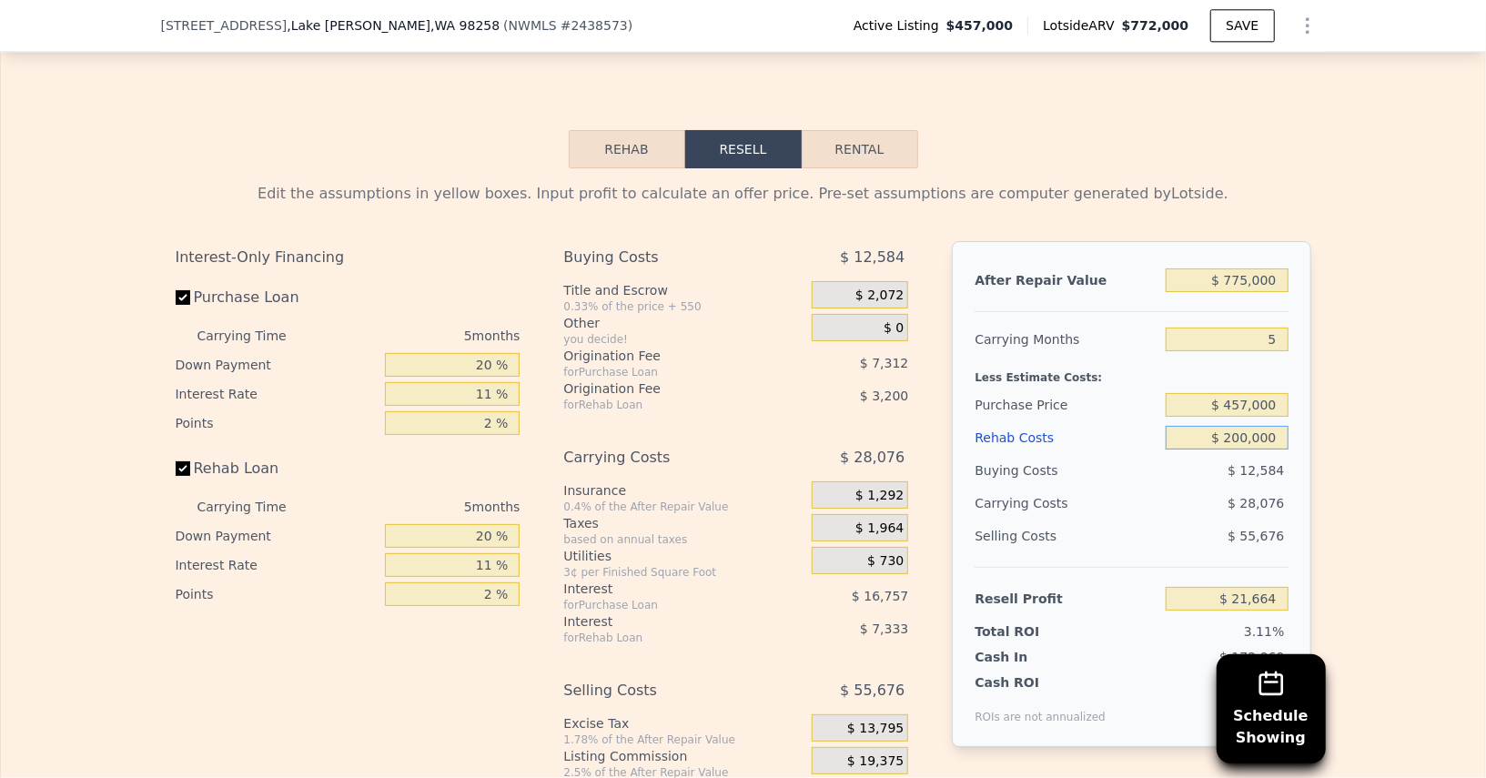
type input "$ 200,000"
click at [469, 353] on input "20 %" at bounding box center [452, 365] width 135 height 24
type input "1 %"
type input "$ 15,947"
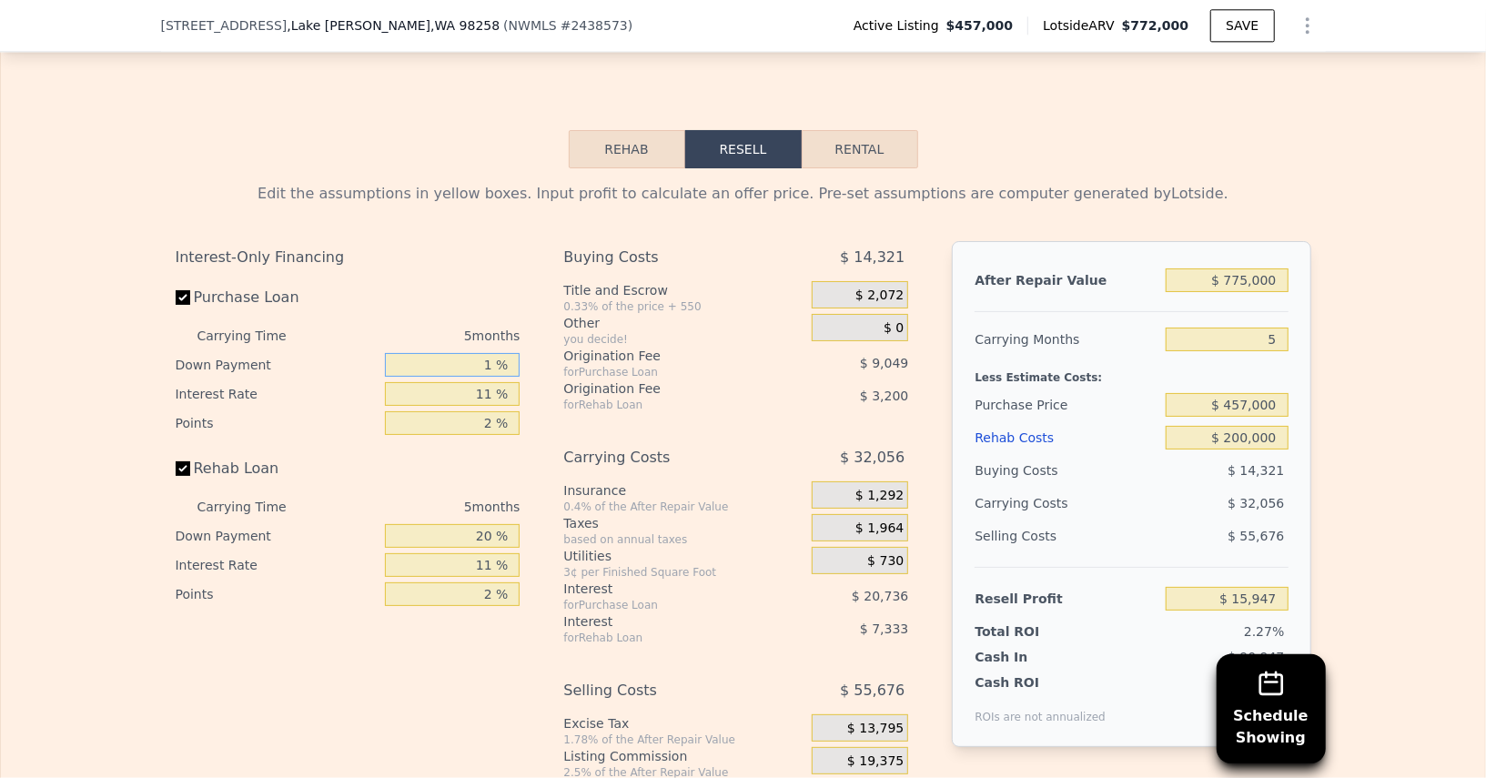
type input "-1 %"
type input "$ 15,345"
type input "-"
type input "10 %"
type input "$ 18,655"
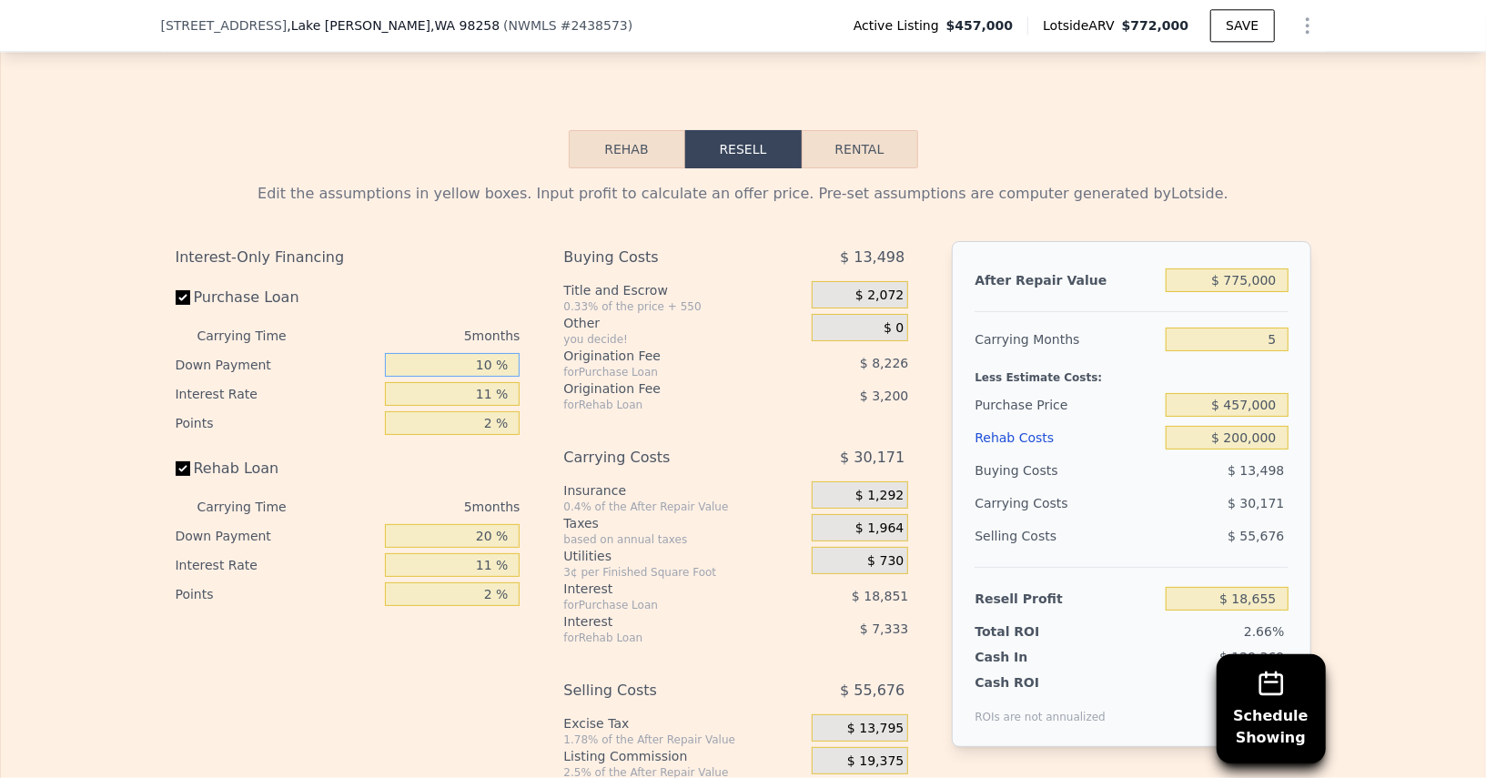
type input "10 %"
click at [473, 382] on input "11 %" at bounding box center [452, 394] width 135 height 24
type input "1 %"
type input "$ 35,790"
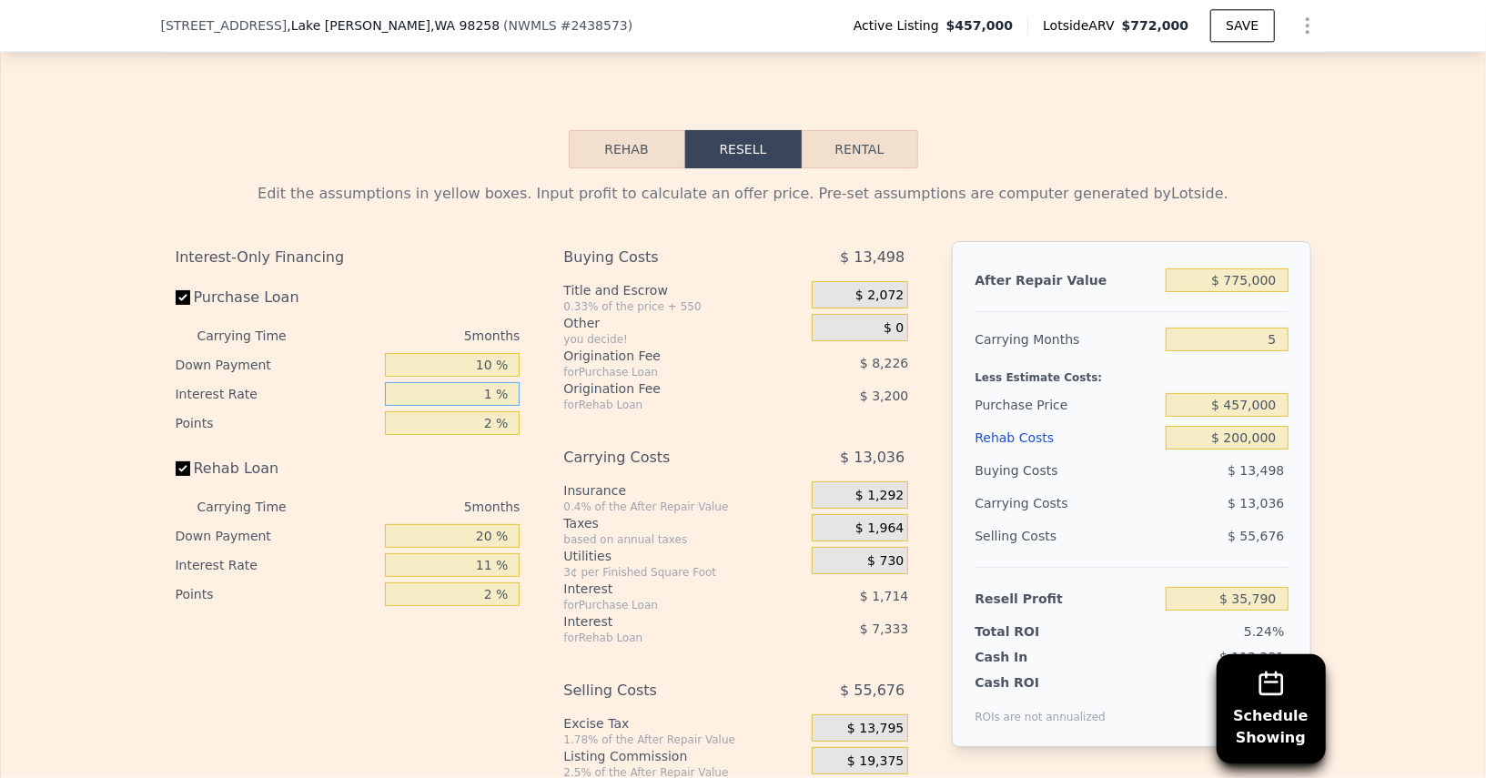
type input "10 %"
type input "$ 20,365"
type input "10.5 %"
type input "$ 19,510"
type input "10.5 %"
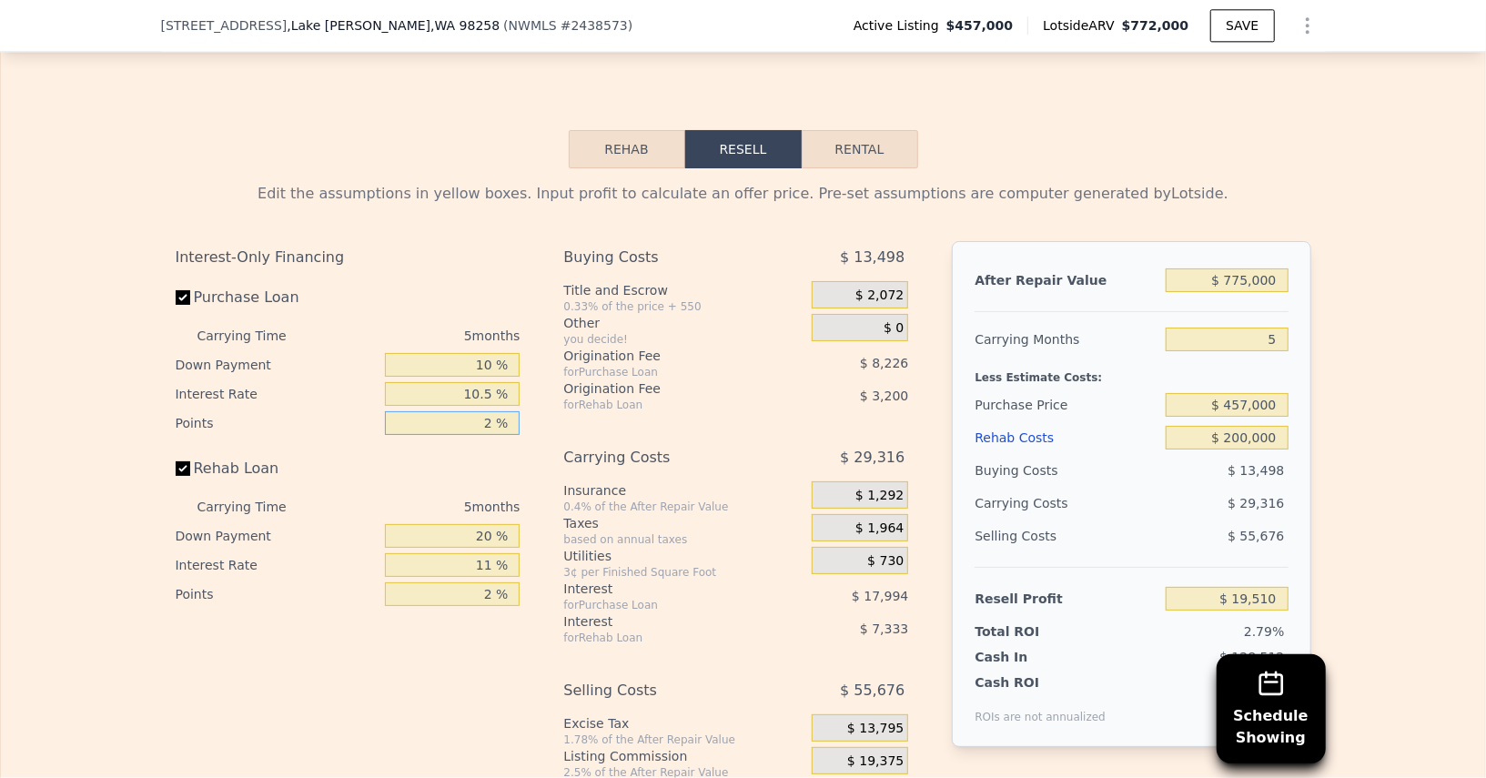
click at [472, 411] on input "2 %" at bounding box center [452, 423] width 135 height 24
click at [466, 411] on input "2 %" at bounding box center [452, 423] width 135 height 24
type input "1 %"
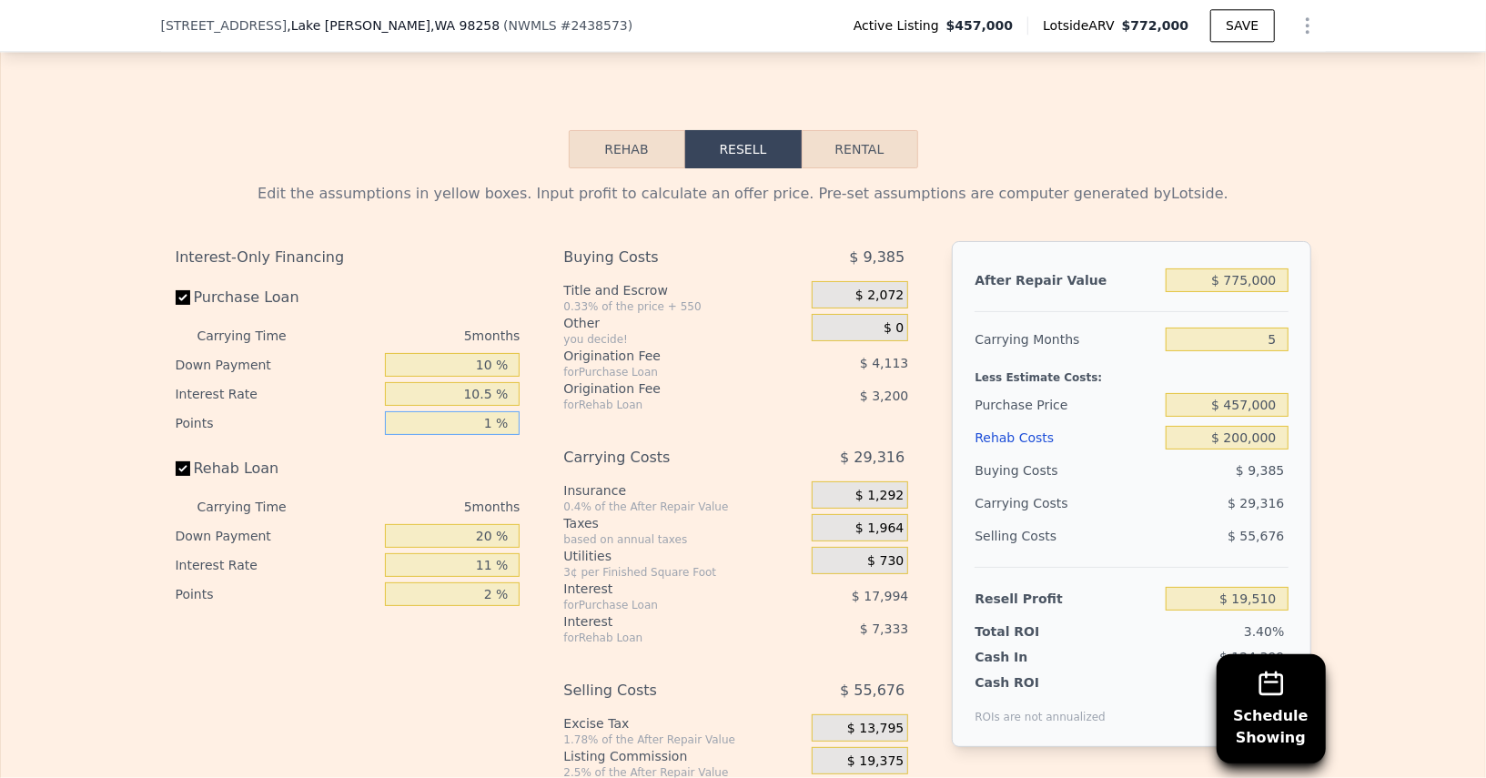
type input "$ 23,623"
type input "1.7 %"
type input "$ 20,744"
type input "1.75 %"
type input "$ 20,538"
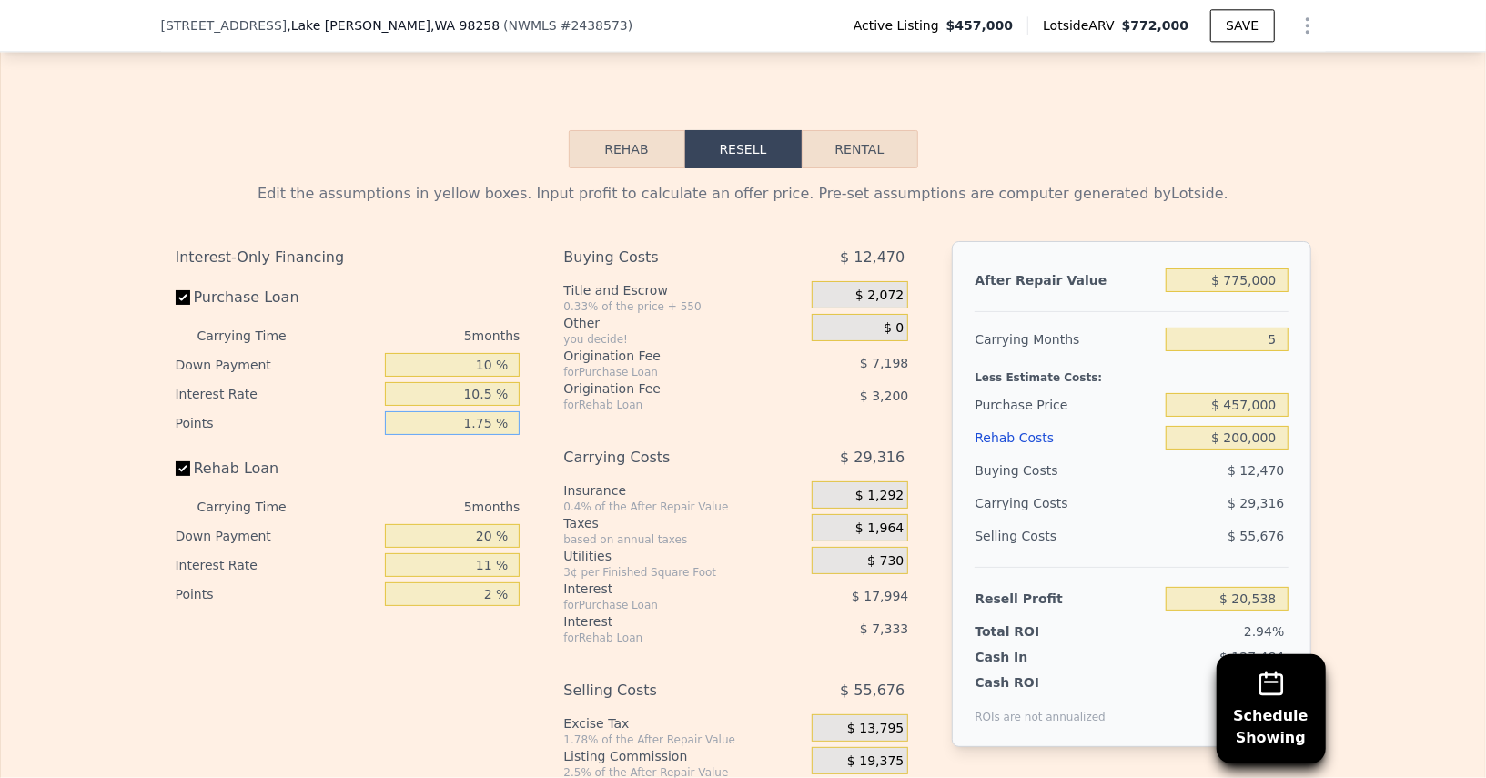
type input "1.75 %"
click at [462, 524] on input "20 %" at bounding box center [452, 536] width 135 height 24
type input "1 %"
type input "$ 18,038"
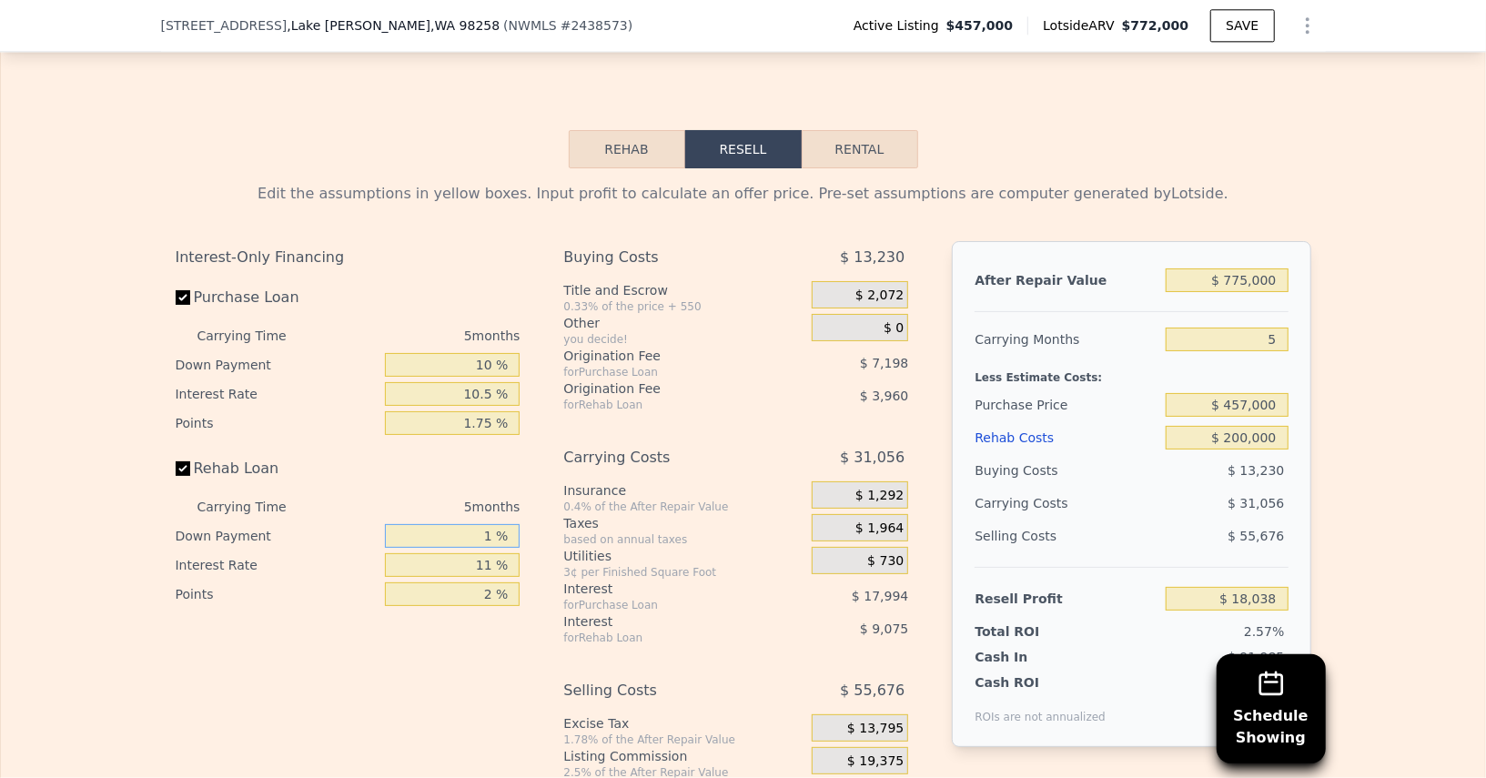
type input "10 %"
type input "$ 19,223"
type input "10 %"
click at [458, 553] on input "11 %" at bounding box center [452, 565] width 135 height 24
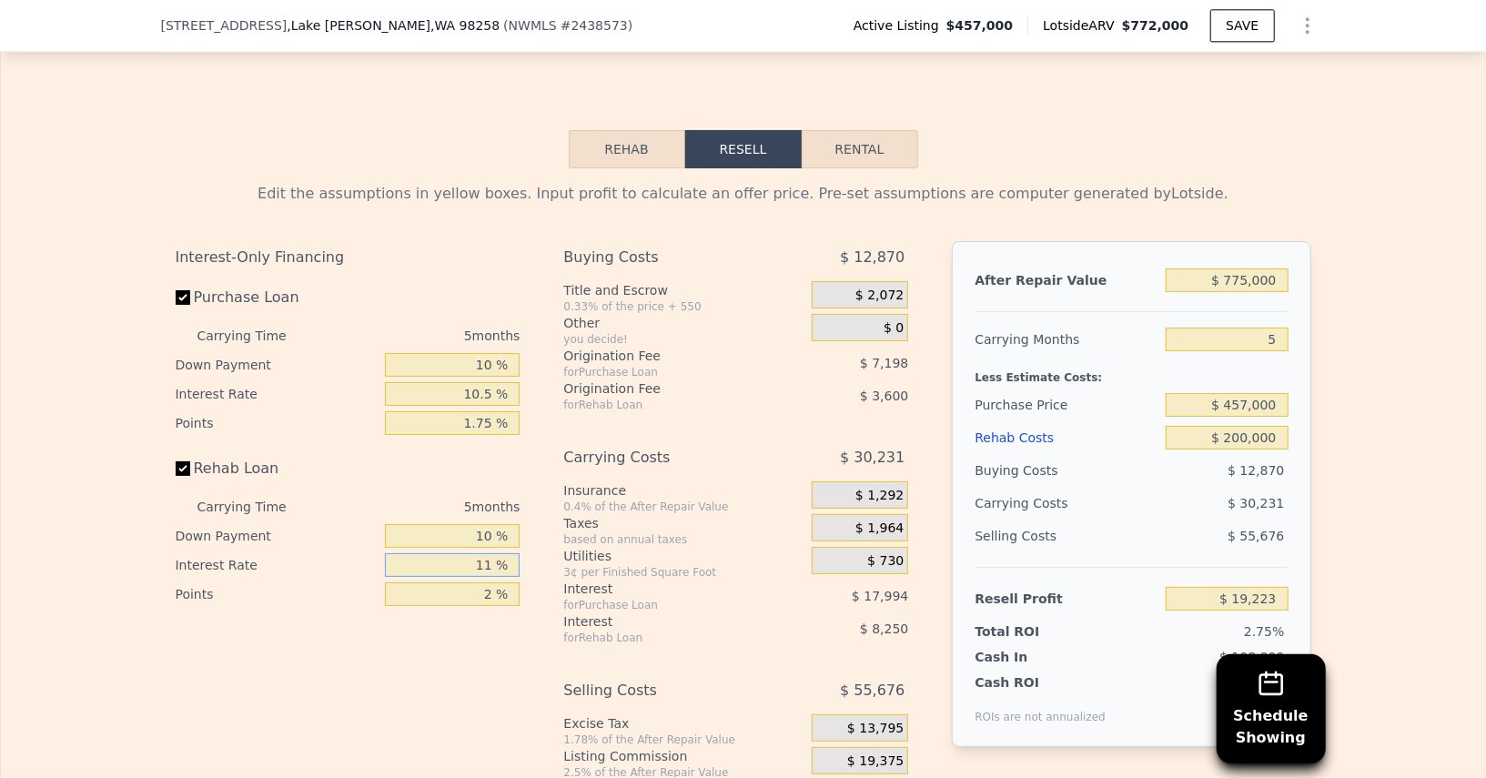
type input "1 %"
type input "$ 26,723"
type input "10 %"
type input "$ 19,973"
type input "10.5 %"
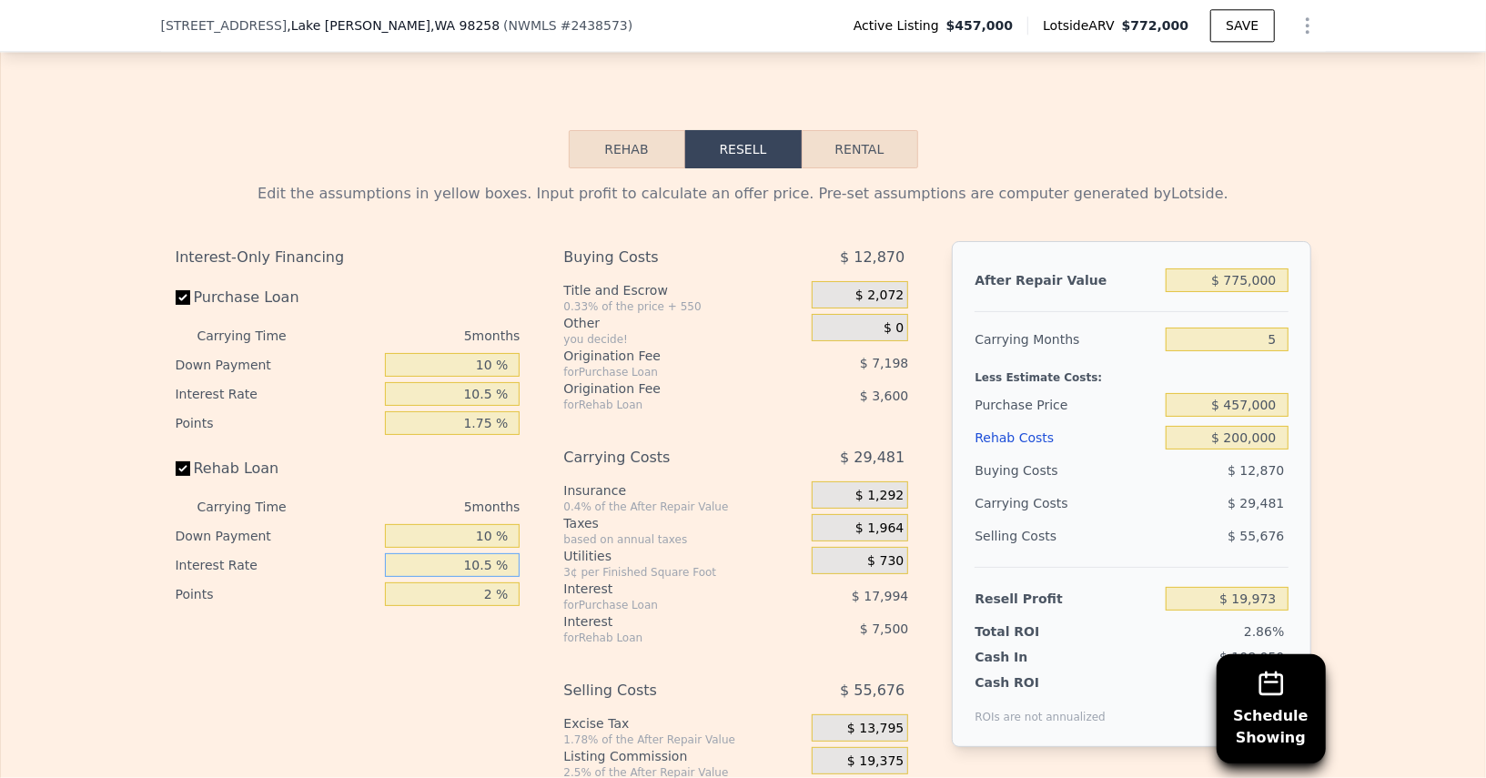
type input "$ 19,598"
type input "10.5 %"
click at [462, 582] on input "2 %" at bounding box center [452, 594] width 135 height 24
type input "1. %"
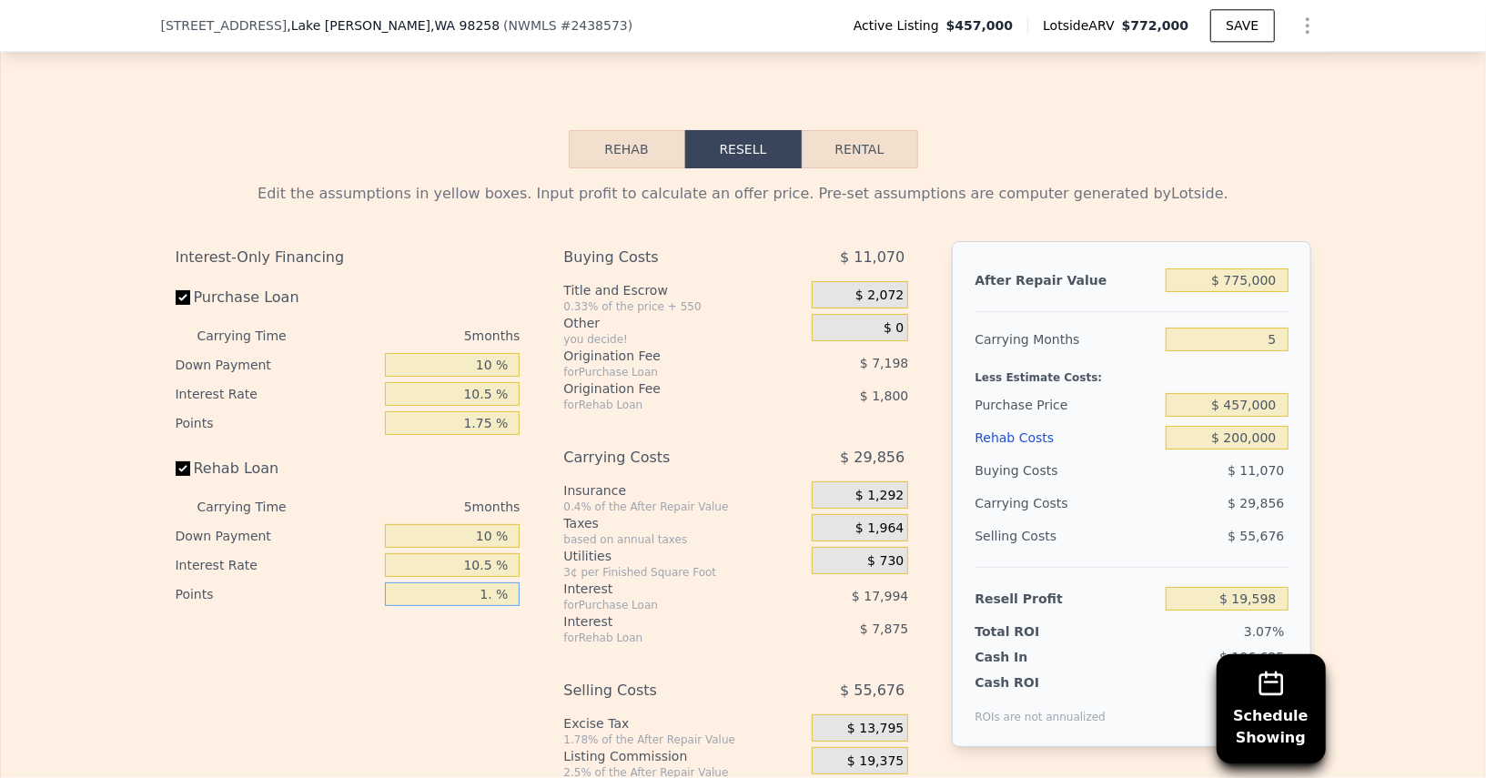
type input "$ 21,398"
type input "1.7 %"
type input "$ 20,138"
type input "1.75 %"
type input "$ 20,048"
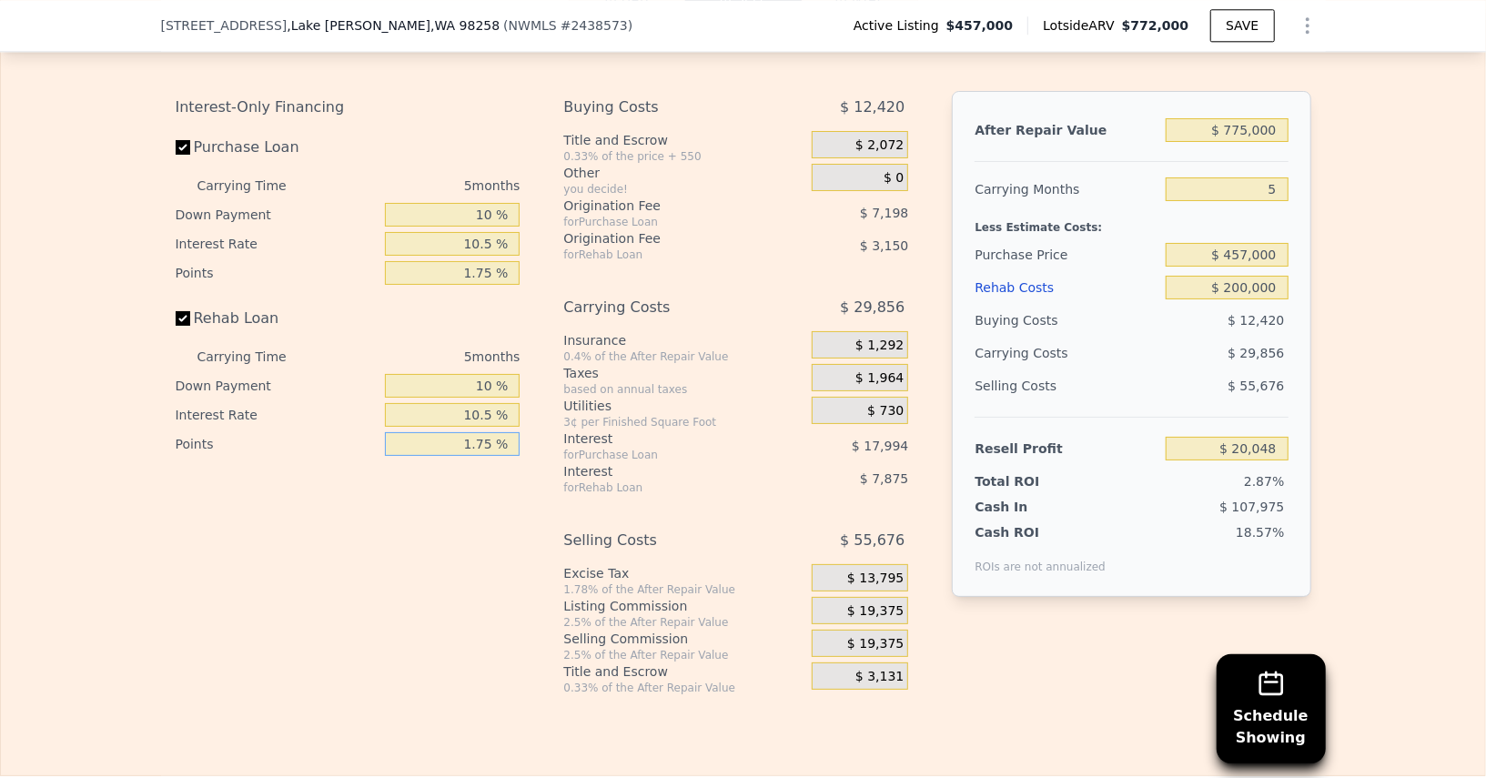
scroll to position [3102, 0]
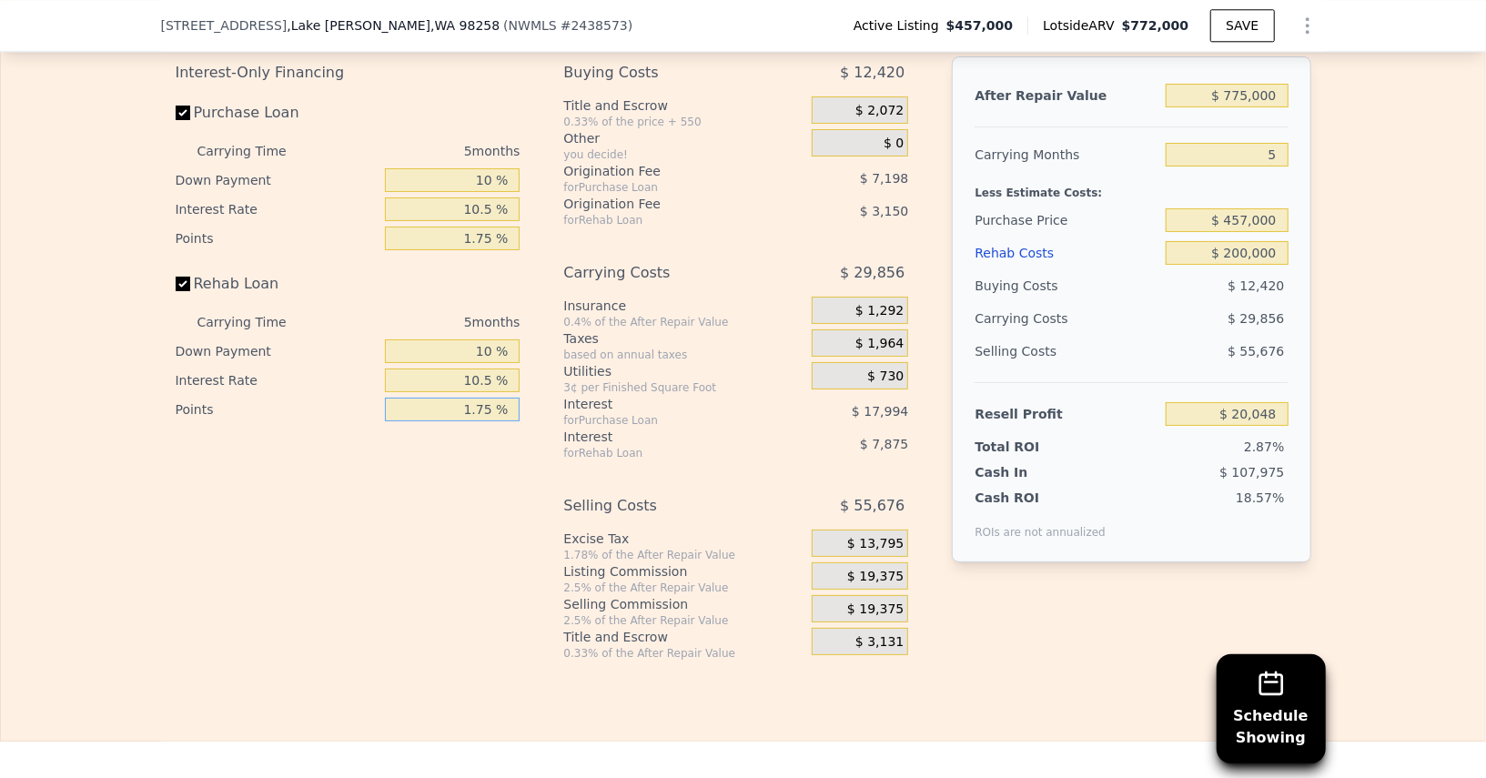
type input "1.75 %"
click at [853, 601] on span "$ 19,375" at bounding box center [875, 609] width 56 height 16
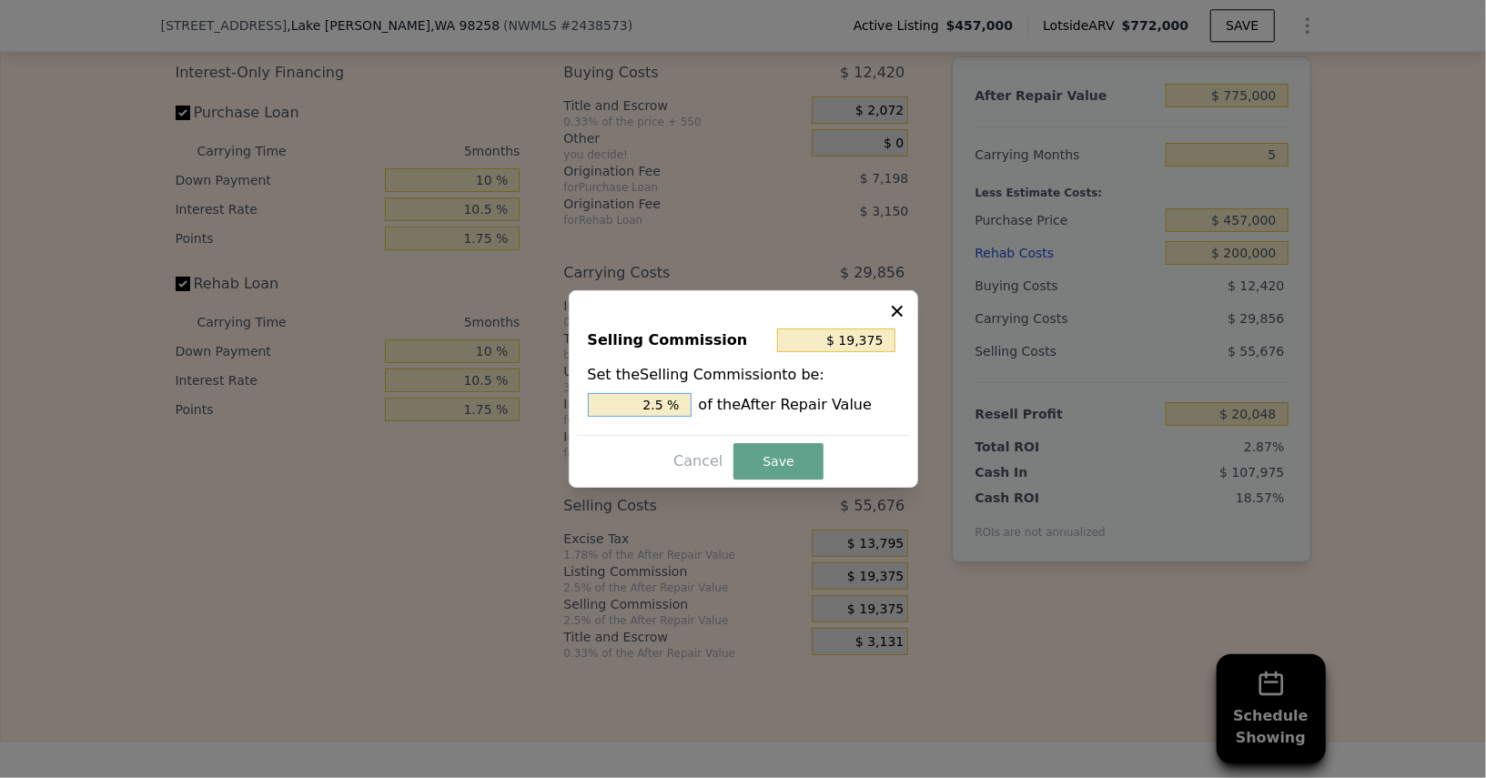
click at [620, 415] on input "2.5 %" at bounding box center [640, 405] width 104 height 24
type input "2.5 %"
click at [633, 411] on input "2.5 %" at bounding box center [640, 405] width 104 height 24
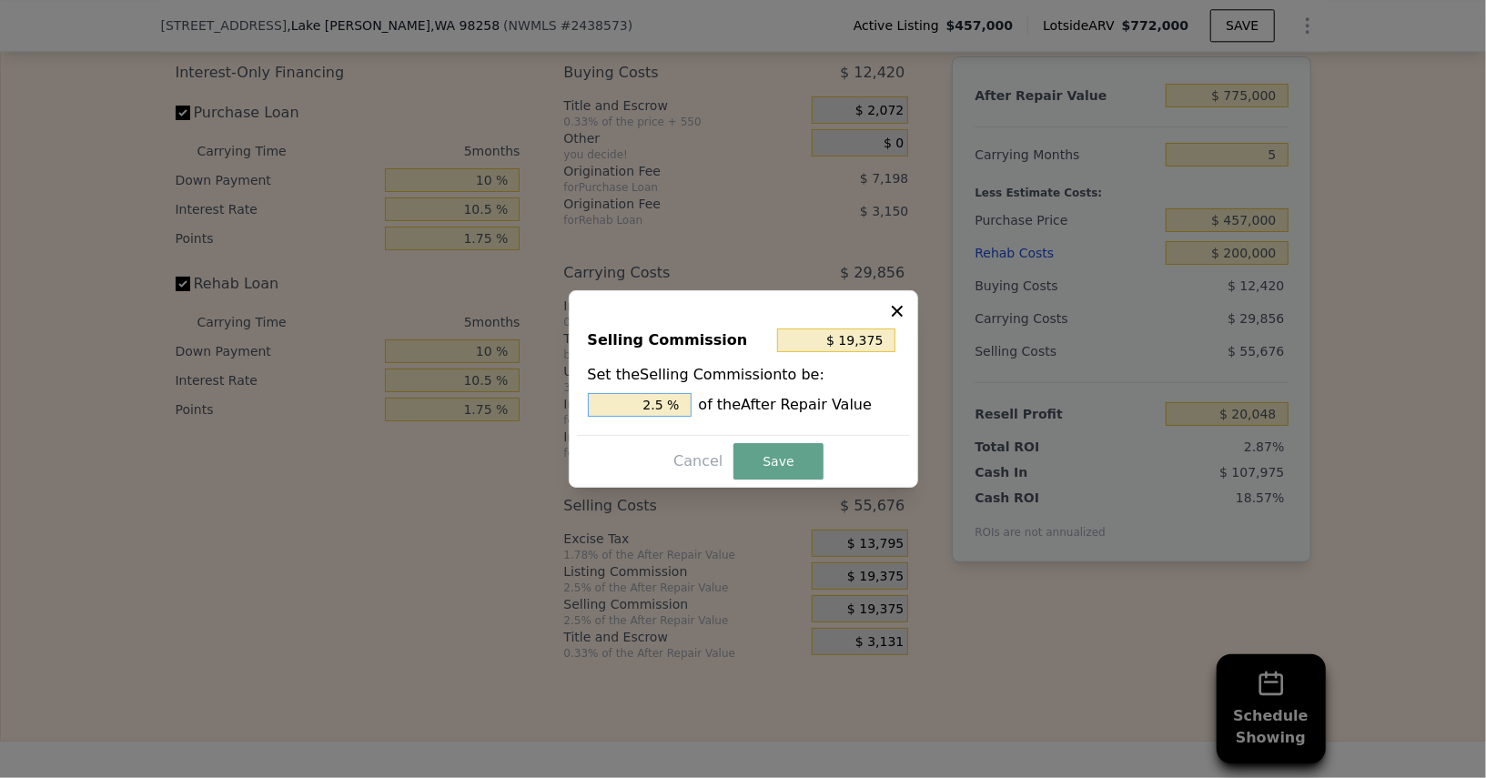
click at [633, 411] on input "2.5 %" at bounding box center [640, 405] width 104 height 24
type input "$ 7,750"
type input "1 %"
click at [781, 468] on button "Save" at bounding box center [777, 461] width 89 height 36
type input "$ 31,673"
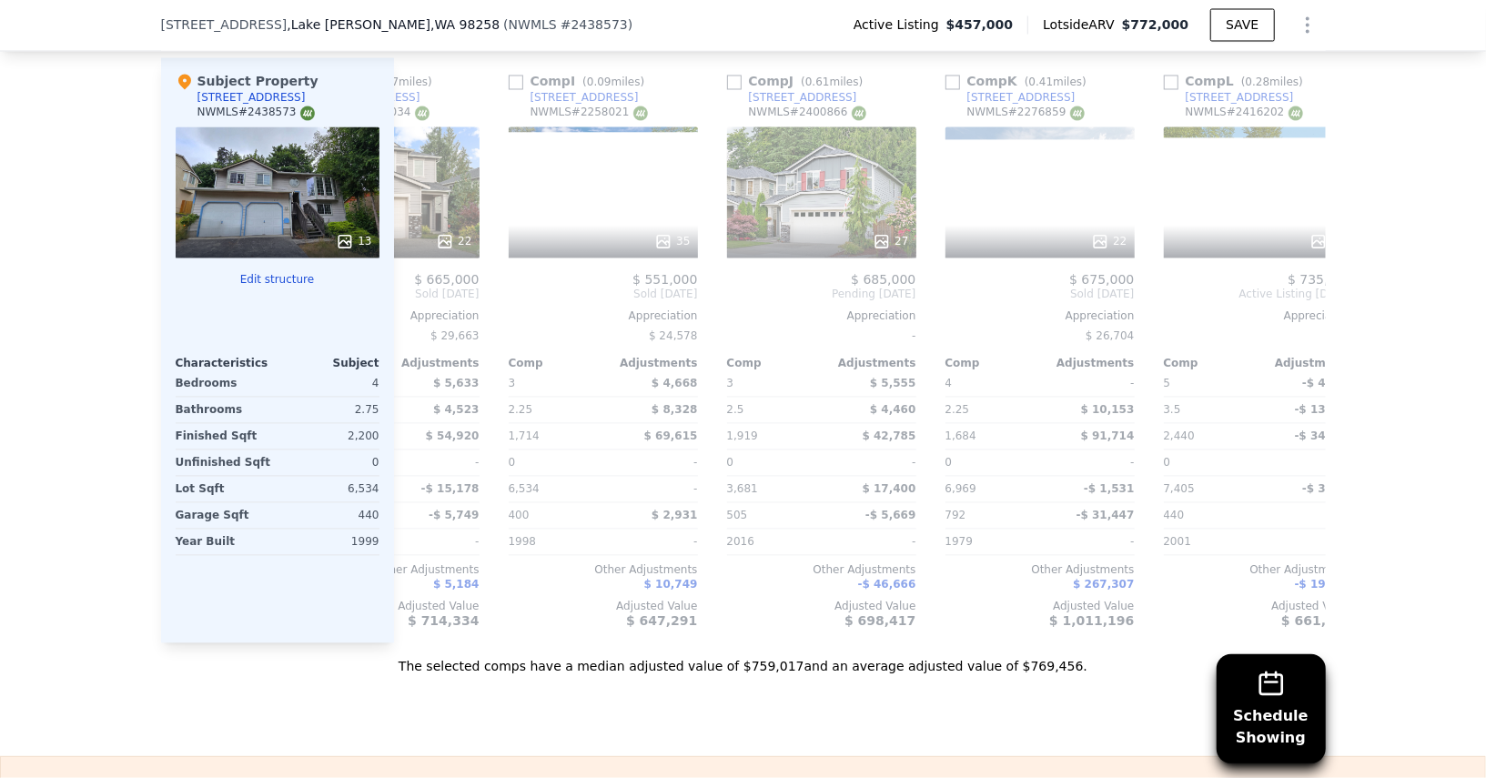
scroll to position [0, 1731]
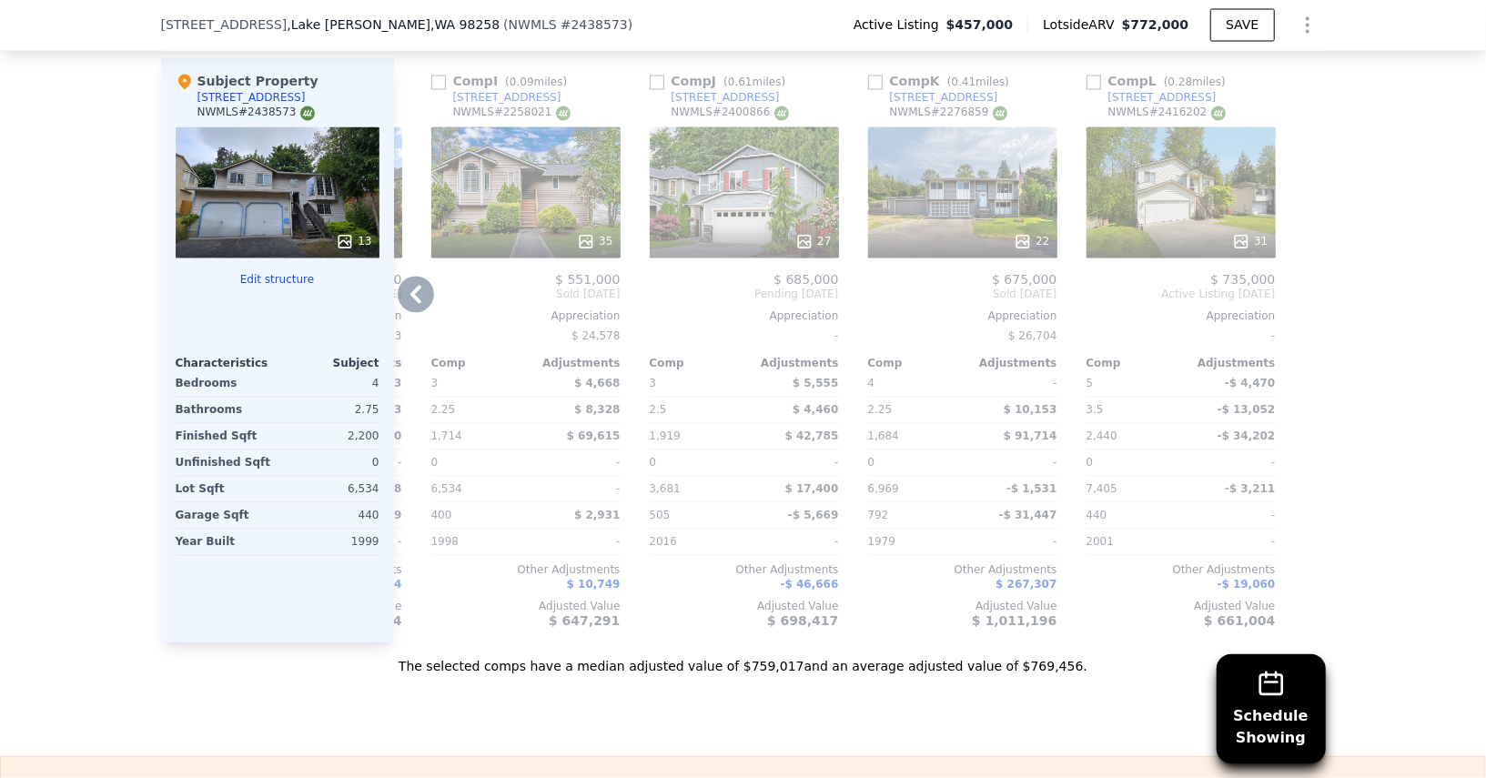
click at [765, 183] on div "27" at bounding box center [744, 192] width 189 height 131
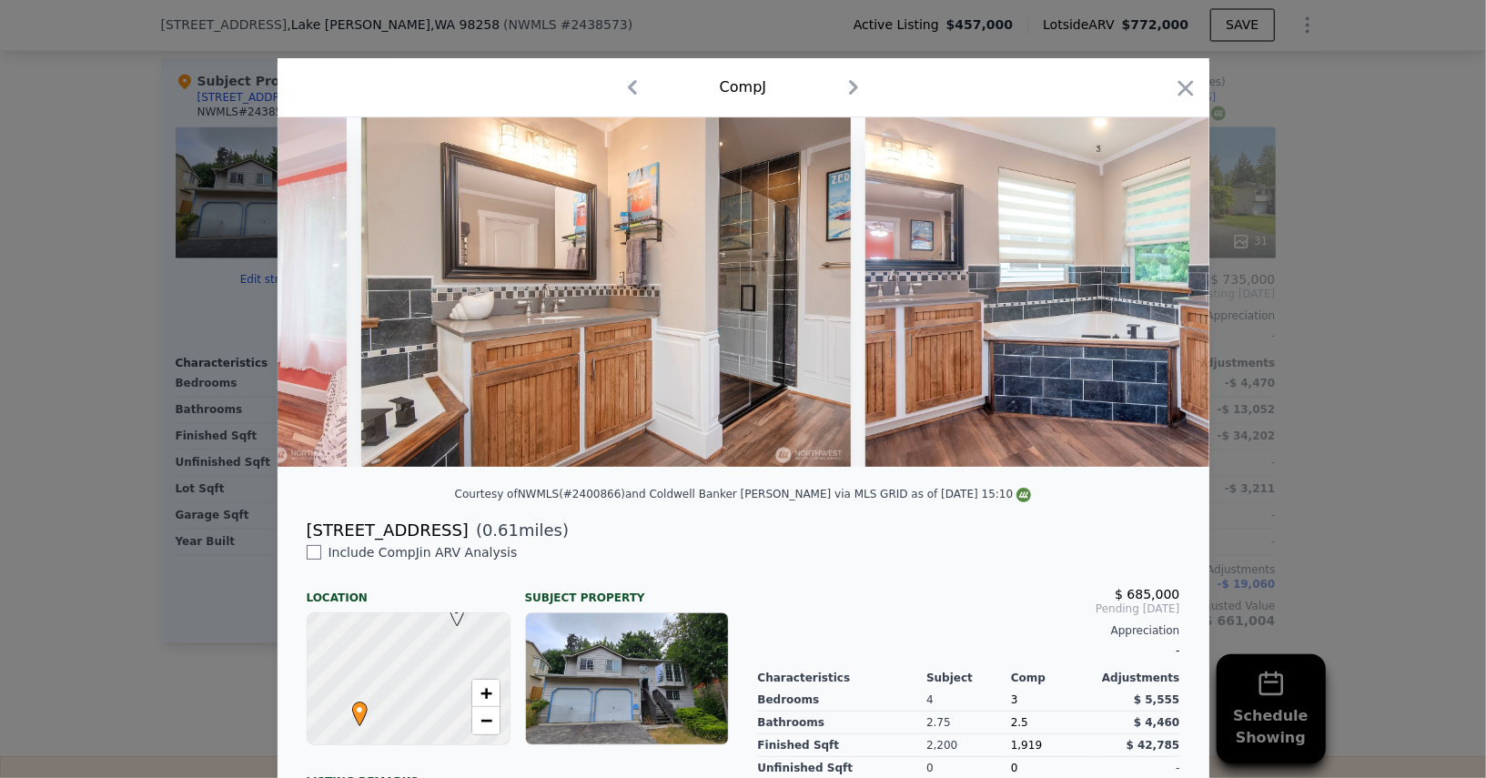
scroll to position [0, 7644]
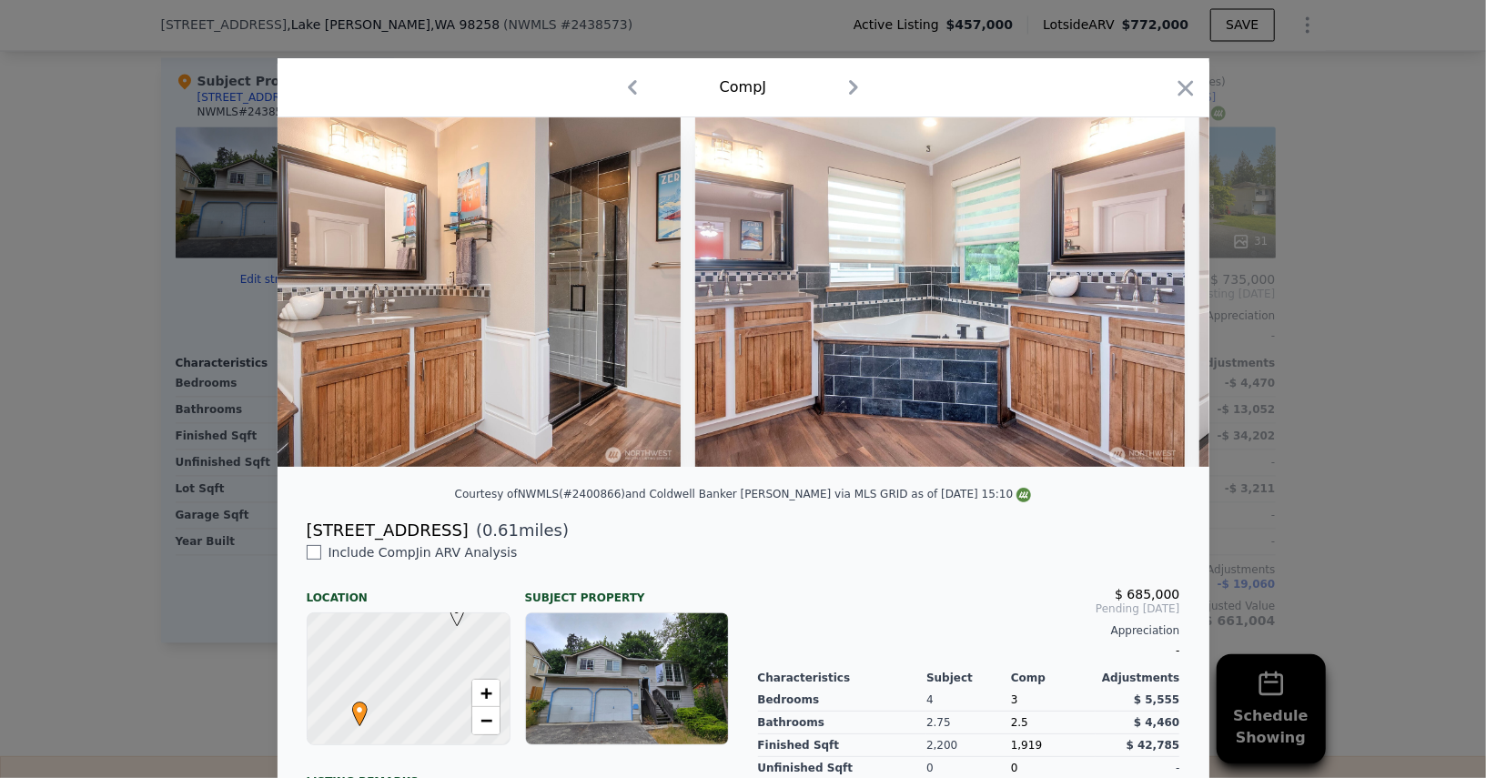
click at [1174, 109] on div "Comp J" at bounding box center [743, 87] width 932 height 59
click at [1176, 96] on icon "button" at bounding box center [1185, 88] width 25 height 25
